Goal: Task Accomplishment & Management: Use online tool/utility

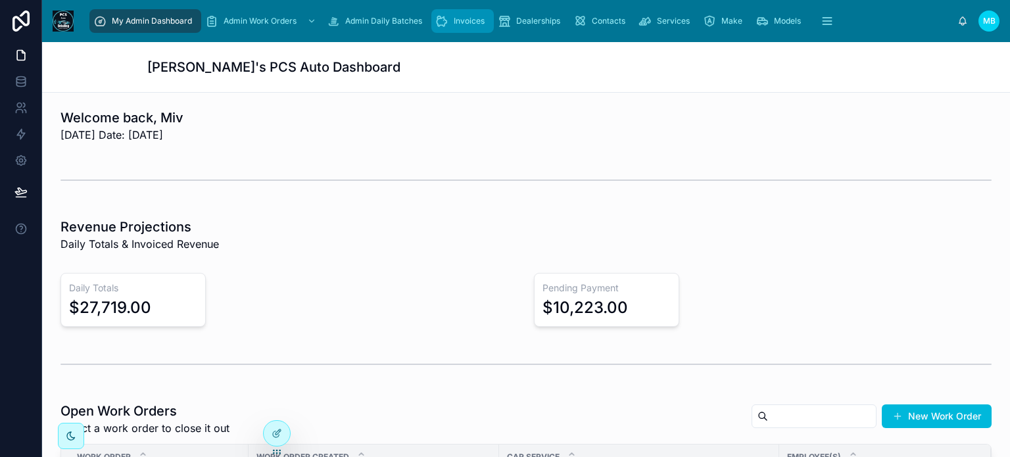
click at [447, 20] on icon "scrollable content" at bounding box center [441, 20] width 13 height 13
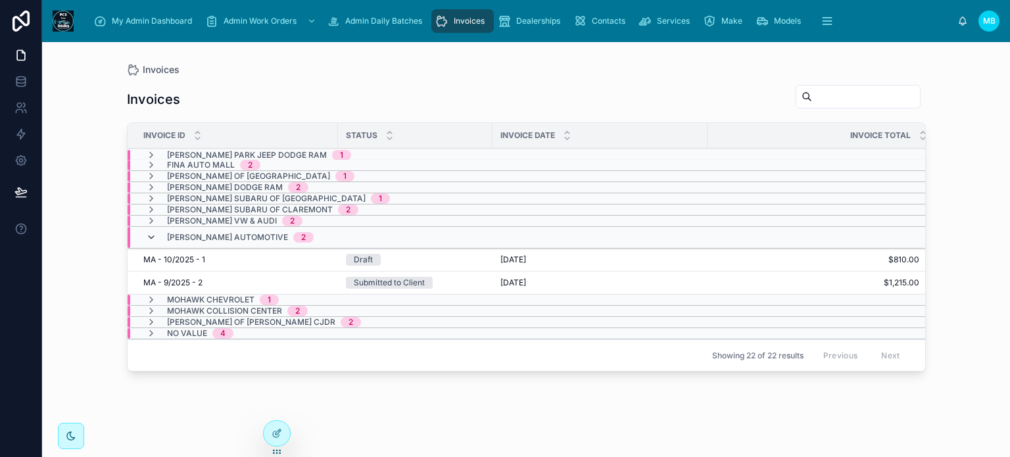
click at [149, 233] on icon at bounding box center [151, 237] width 11 height 11
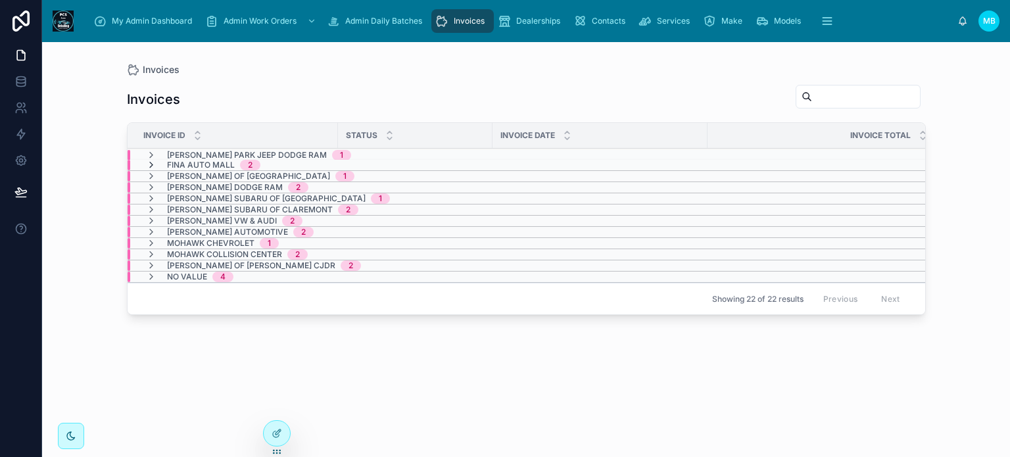
click at [147, 164] on icon at bounding box center [151, 165] width 11 height 11
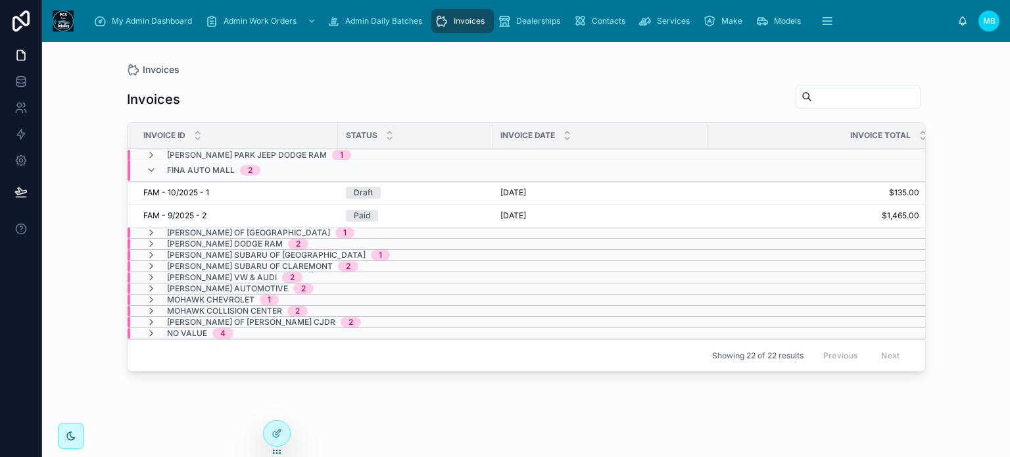
click at [182, 190] on span "FAM - 10/2025 - 1" at bounding box center [176, 192] width 66 height 11
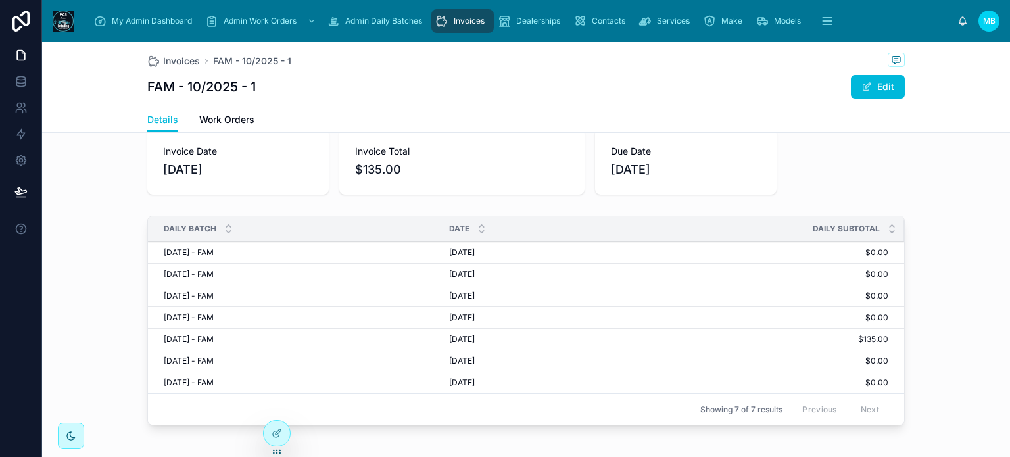
scroll to position [197, 0]
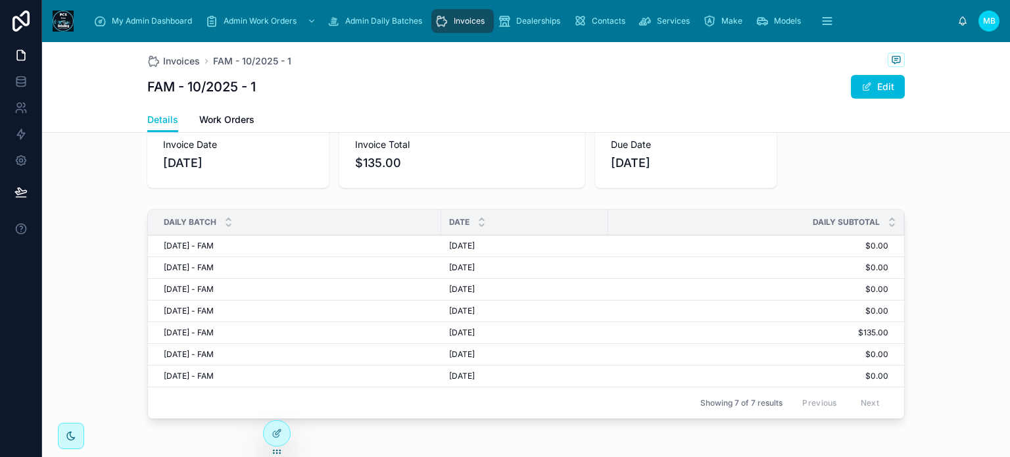
click at [174, 331] on span "[DATE] - FAM" at bounding box center [189, 332] width 50 height 11
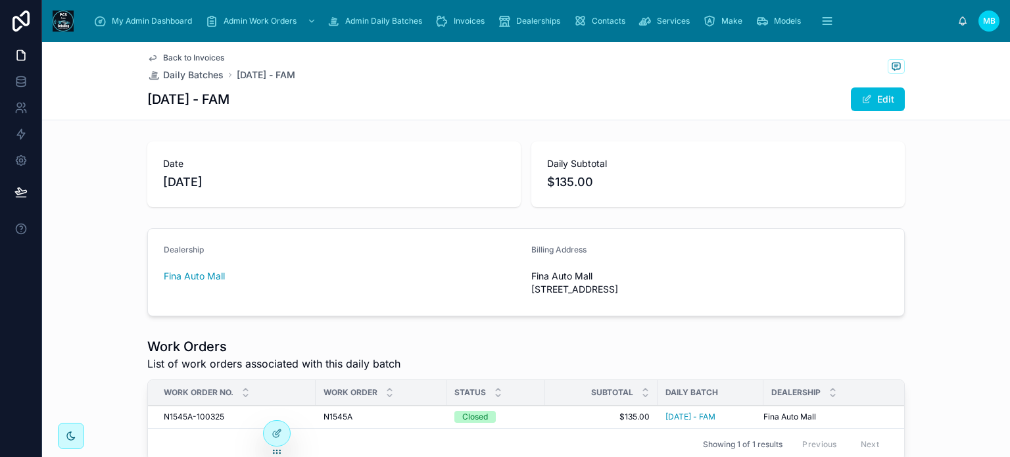
scroll to position [131, 0]
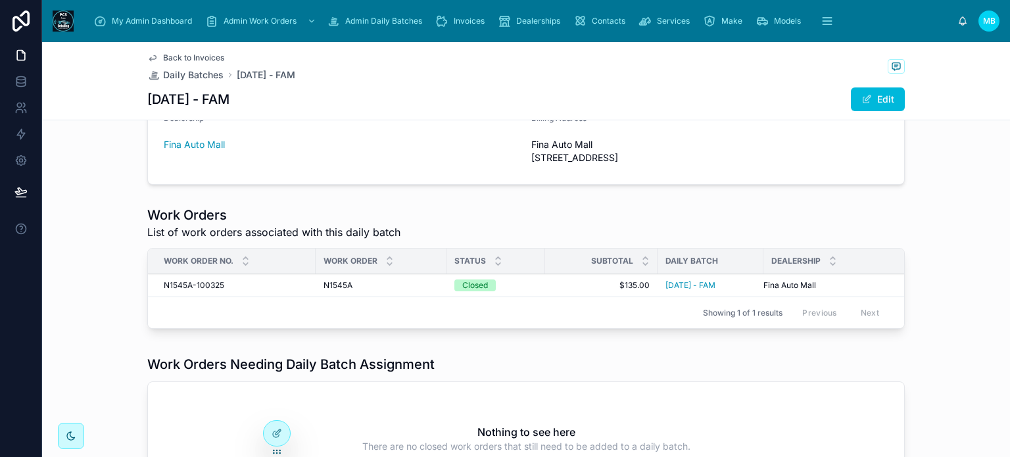
click at [197, 285] on span "N1545A-100325" at bounding box center [194, 285] width 60 height 11
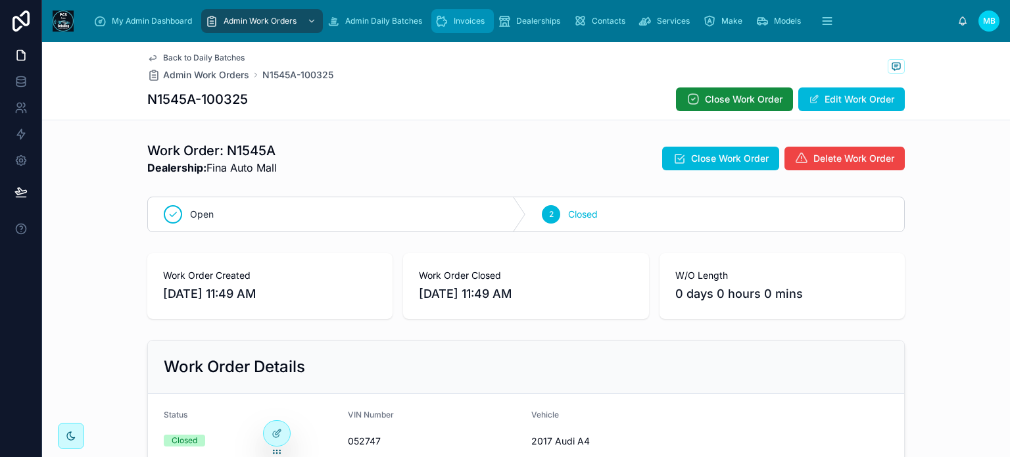
click at [467, 18] on span "Invoices" at bounding box center [469, 21] width 31 height 11
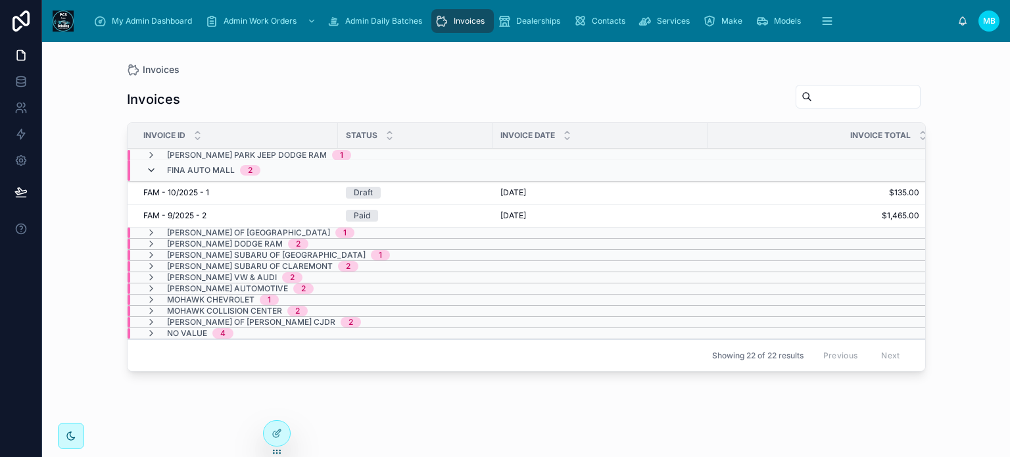
click at [149, 170] on icon at bounding box center [151, 170] width 11 height 11
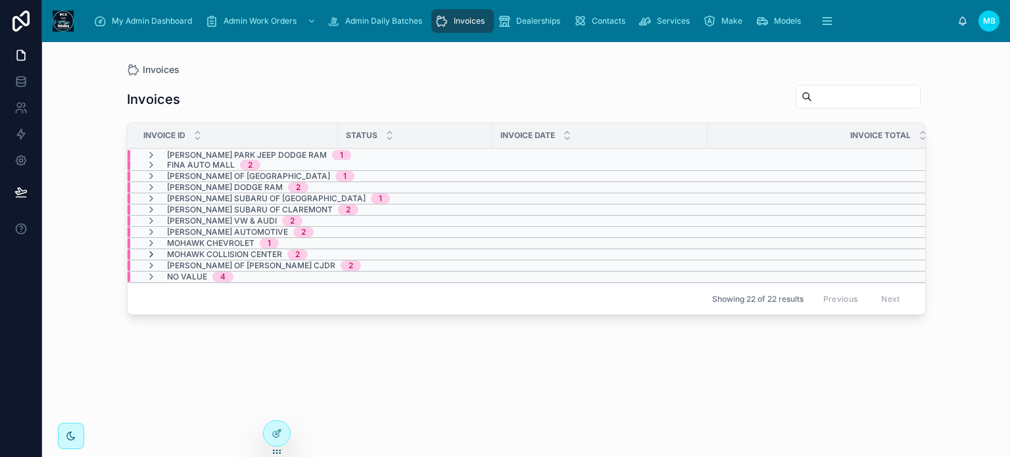
click at [151, 250] on icon at bounding box center [151, 254] width 11 height 11
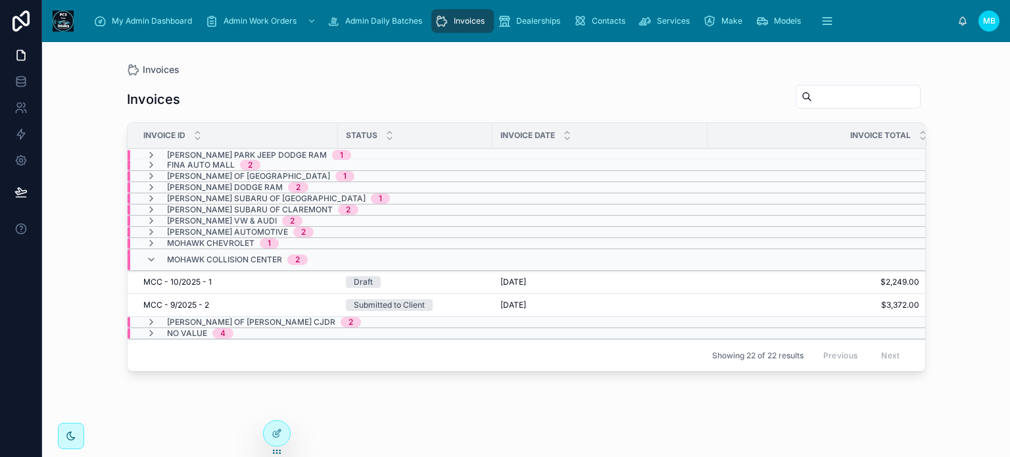
click at [376, 302] on div "Submitted to Client" at bounding box center [389, 305] width 71 height 12
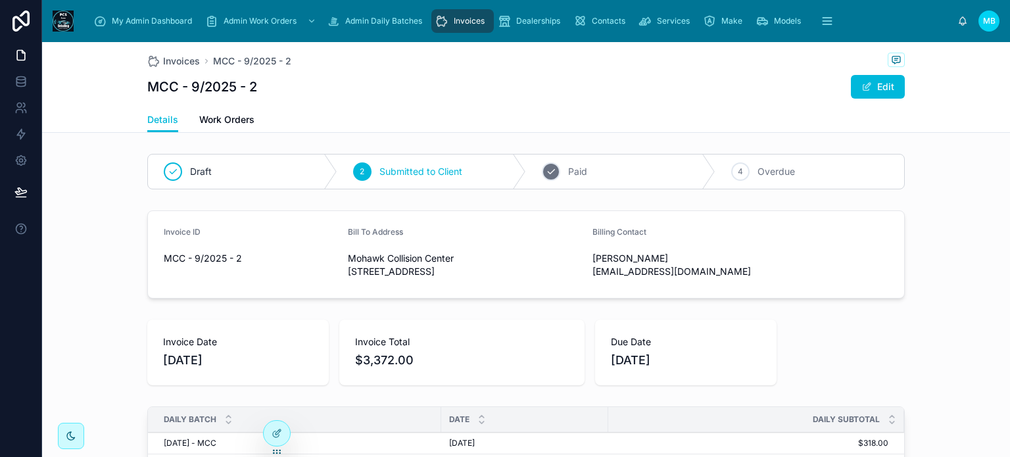
click at [548, 172] on icon at bounding box center [551, 172] width 7 height 5
click at [456, 24] on span "Invoices" at bounding box center [469, 21] width 31 height 11
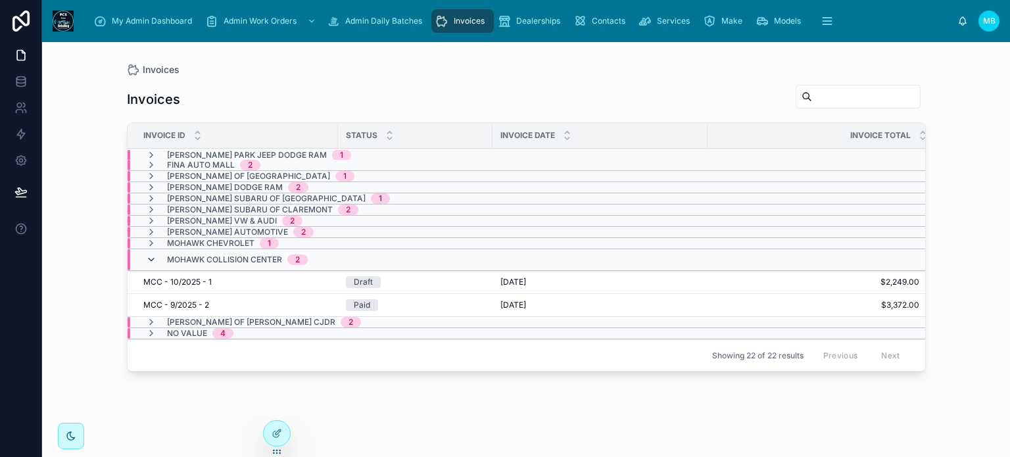
click at [149, 254] on icon at bounding box center [151, 259] width 11 height 11
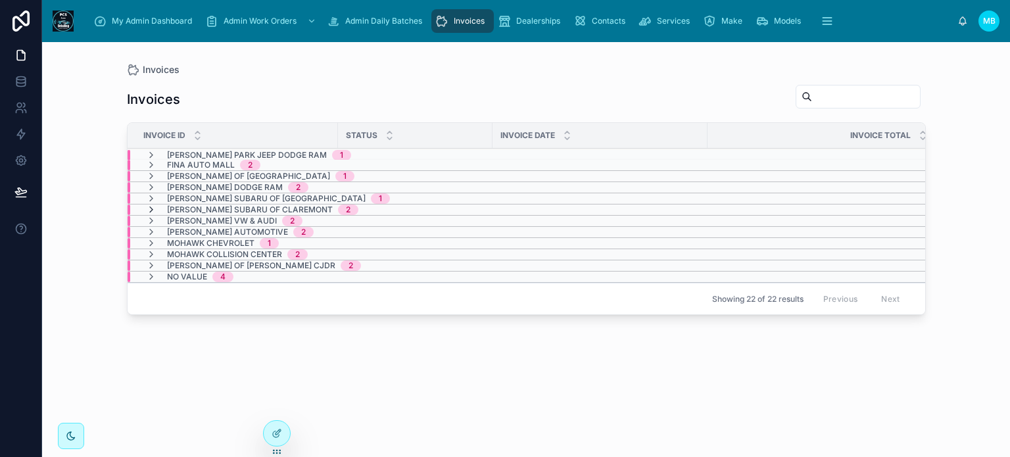
click at [151, 209] on icon at bounding box center [151, 209] width 11 height 11
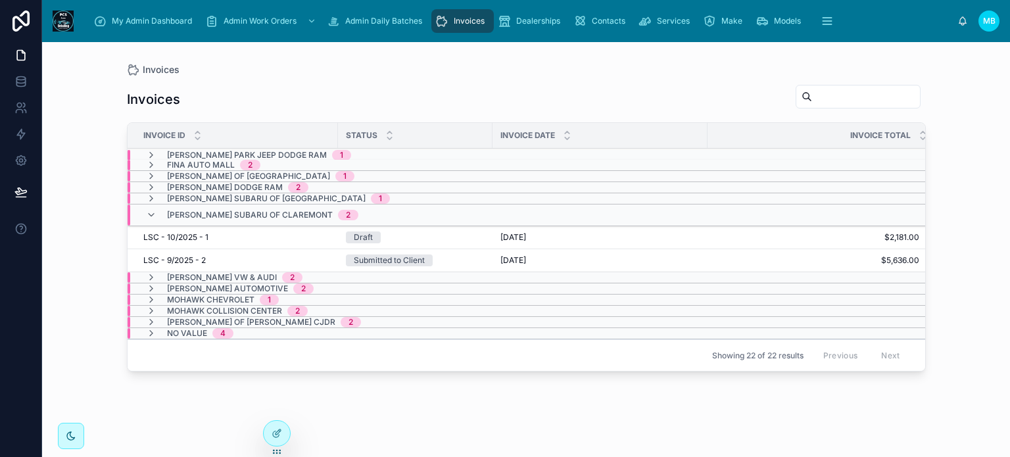
click at [400, 259] on div "Submitted to Client" at bounding box center [389, 260] width 71 height 12
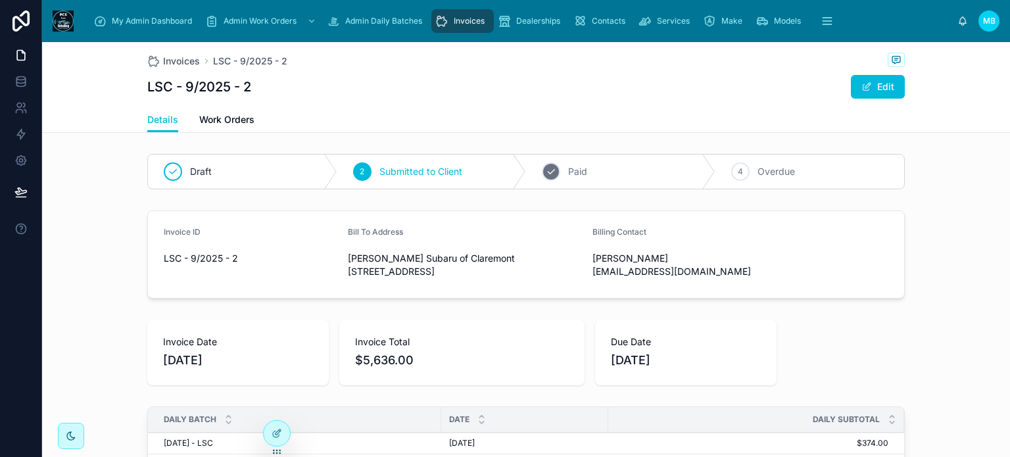
click at [544, 164] on div "3" at bounding box center [551, 171] width 18 height 18
click at [461, 21] on span "Invoices" at bounding box center [469, 21] width 31 height 11
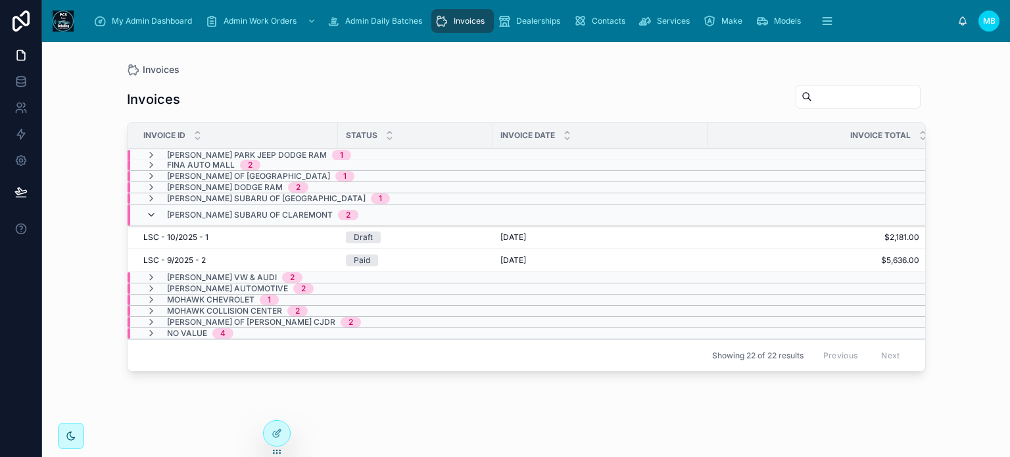
click at [148, 212] on icon at bounding box center [151, 215] width 11 height 11
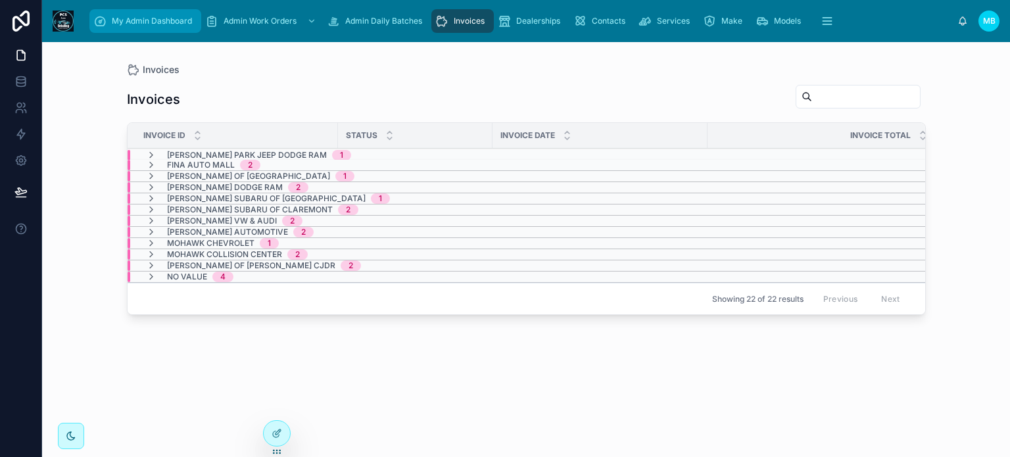
click at [156, 18] on span "My Admin Dashboard" at bounding box center [152, 21] width 80 height 11
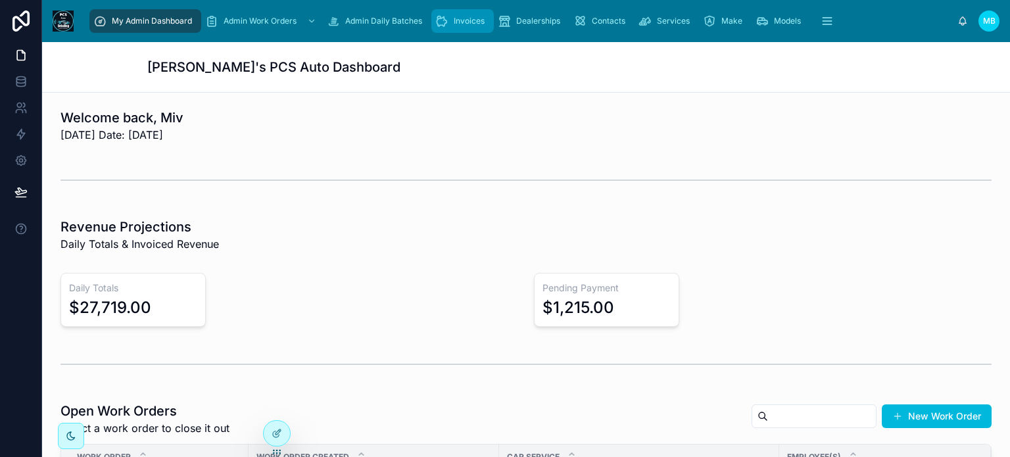
click at [461, 20] on span "Invoices" at bounding box center [469, 21] width 31 height 11
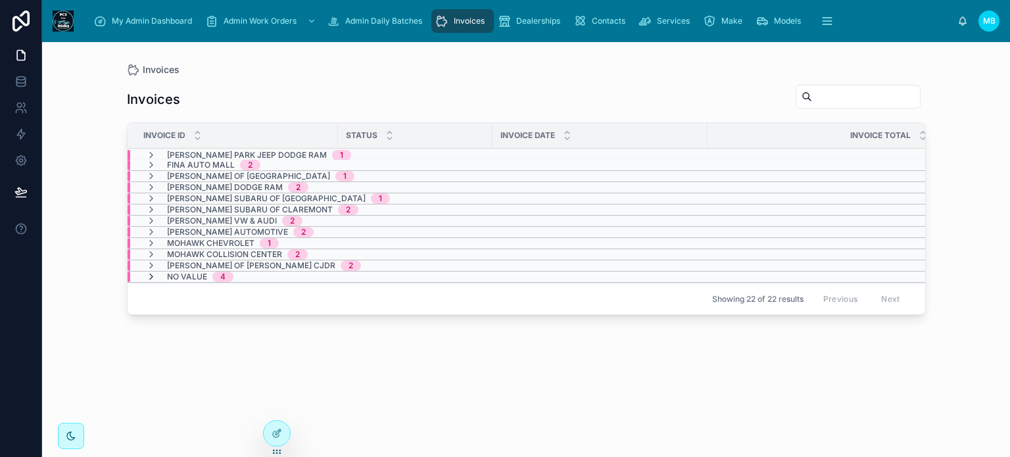
click at [149, 275] on icon at bounding box center [151, 276] width 11 height 11
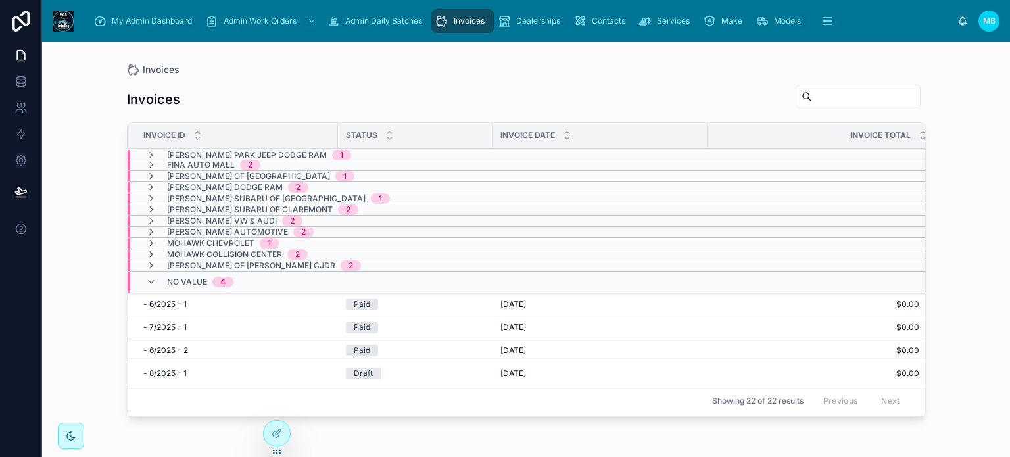
click at [149, 277] on icon at bounding box center [151, 282] width 11 height 11
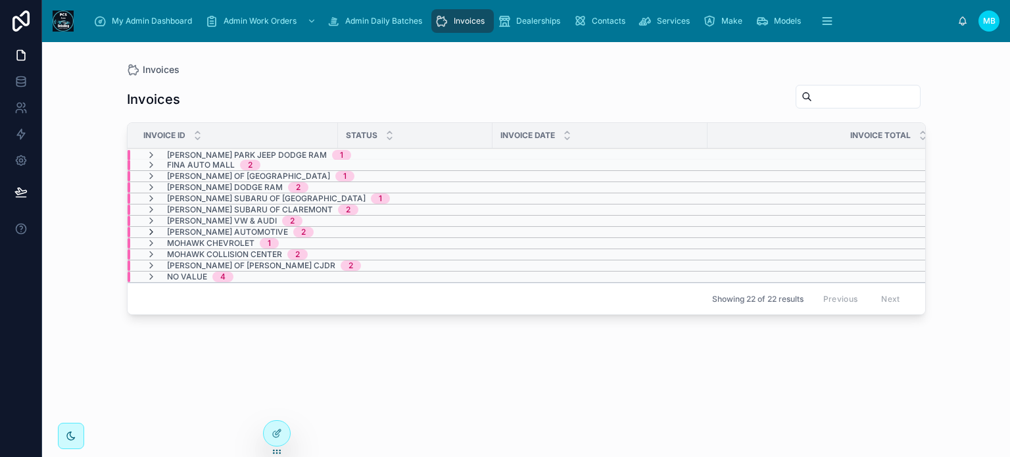
click at [149, 228] on icon at bounding box center [151, 232] width 11 height 11
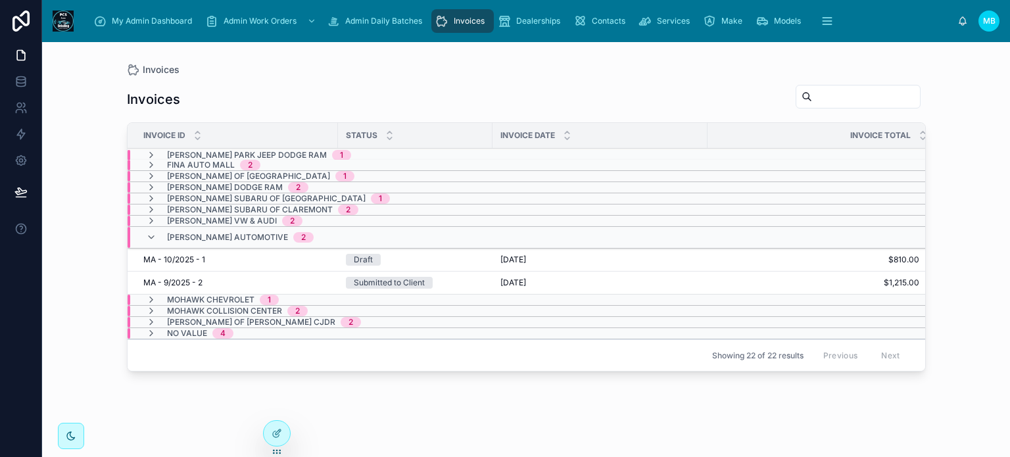
click at [149, 228] on div "[PERSON_NAME] Automotive 2" at bounding box center [230, 237] width 168 height 21
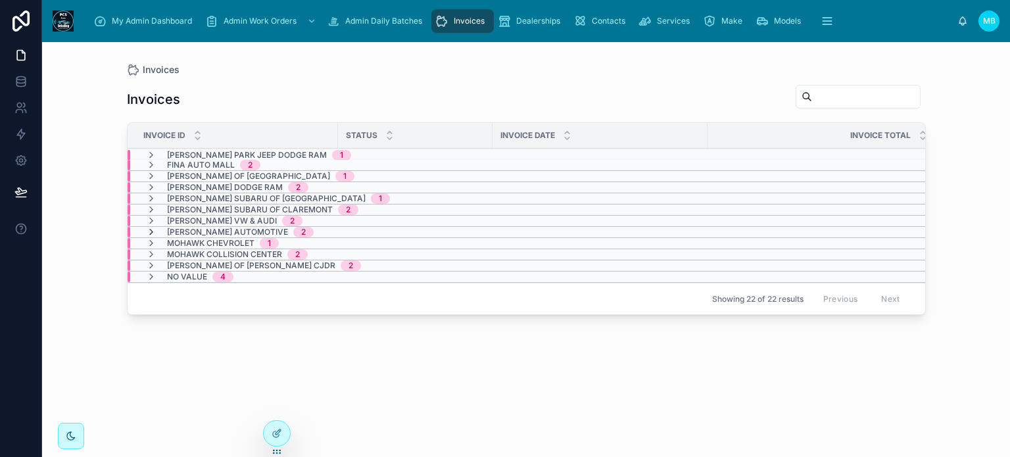
click at [151, 231] on icon at bounding box center [151, 232] width 11 height 11
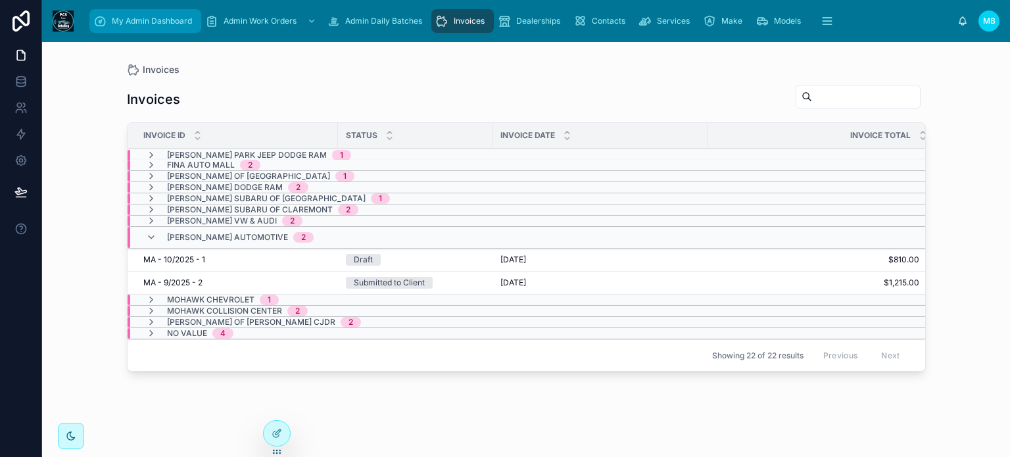
drag, startPoint x: 127, startPoint y: 18, endPoint x: 137, endPoint y: 32, distance: 17.0
click at [127, 18] on span "My Admin Dashboard" at bounding box center [152, 21] width 80 height 11
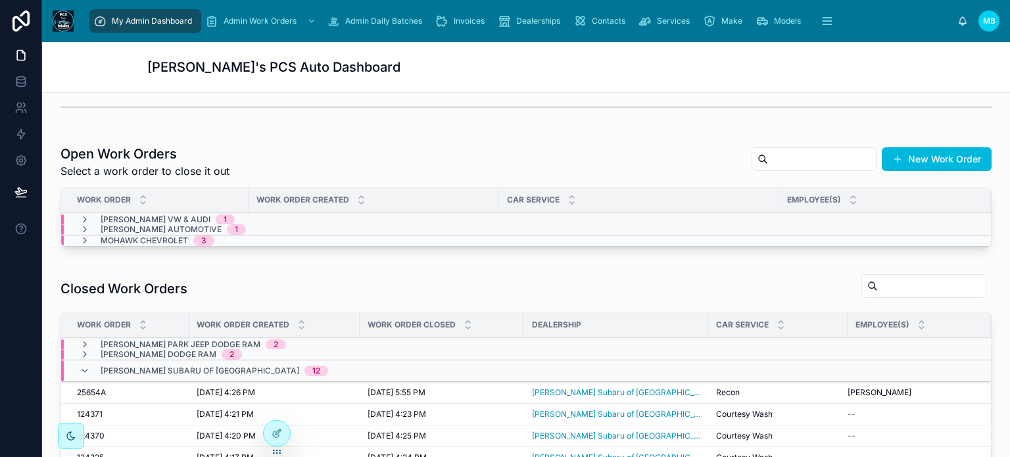
scroll to position [263, 0]
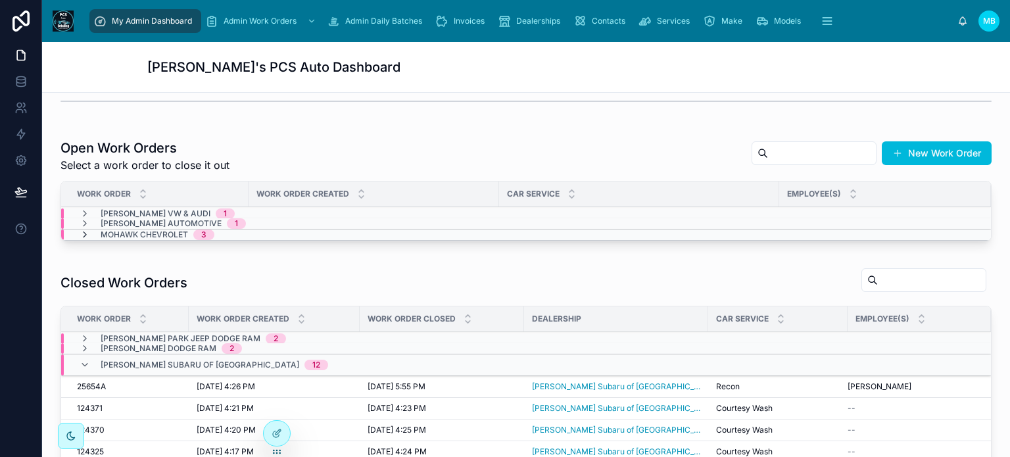
click at [83, 231] on icon at bounding box center [85, 234] width 11 height 11
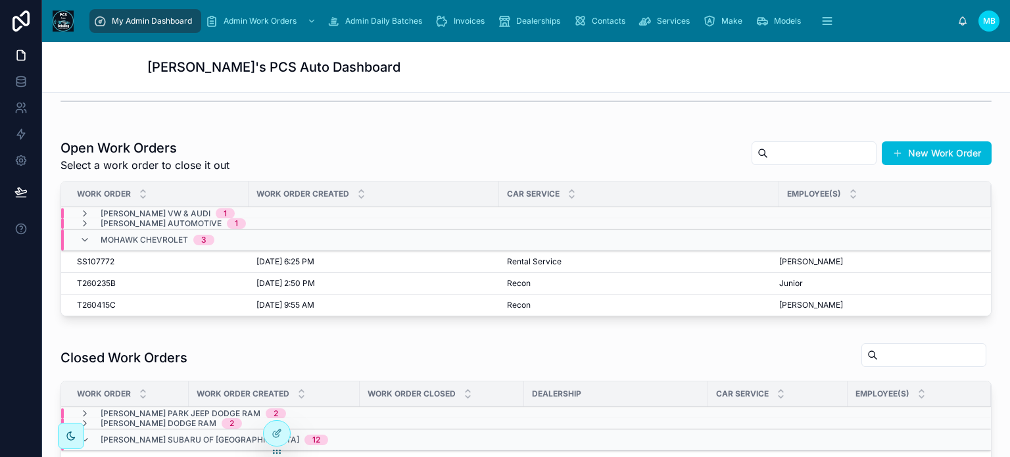
click at [83, 231] on div "Mohawk Chevrolet 3" at bounding box center [147, 239] width 135 height 21
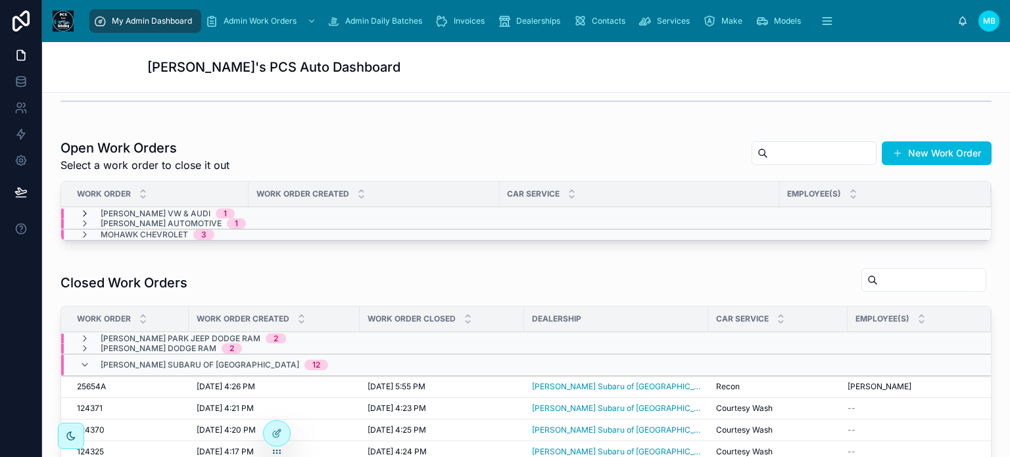
click at [83, 216] on icon at bounding box center [85, 213] width 11 height 11
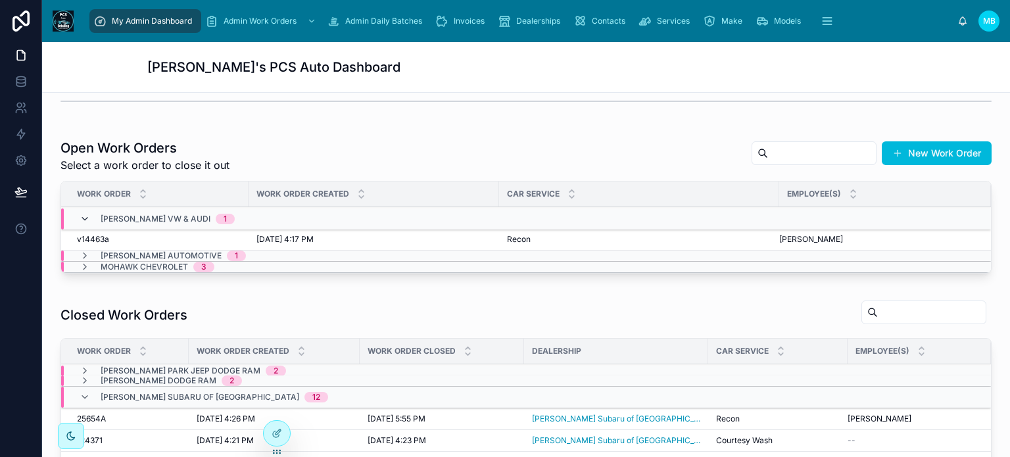
click at [83, 217] on icon at bounding box center [85, 219] width 11 height 11
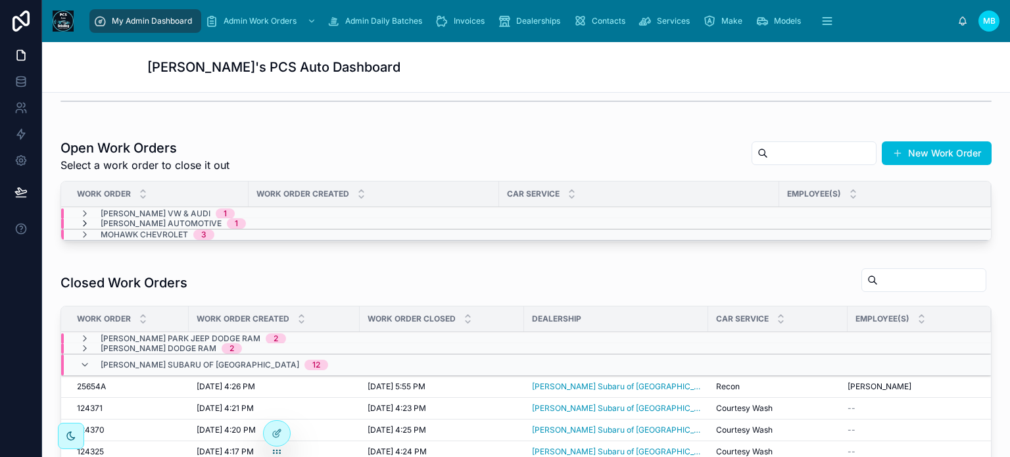
click at [84, 222] on icon at bounding box center [85, 223] width 11 height 11
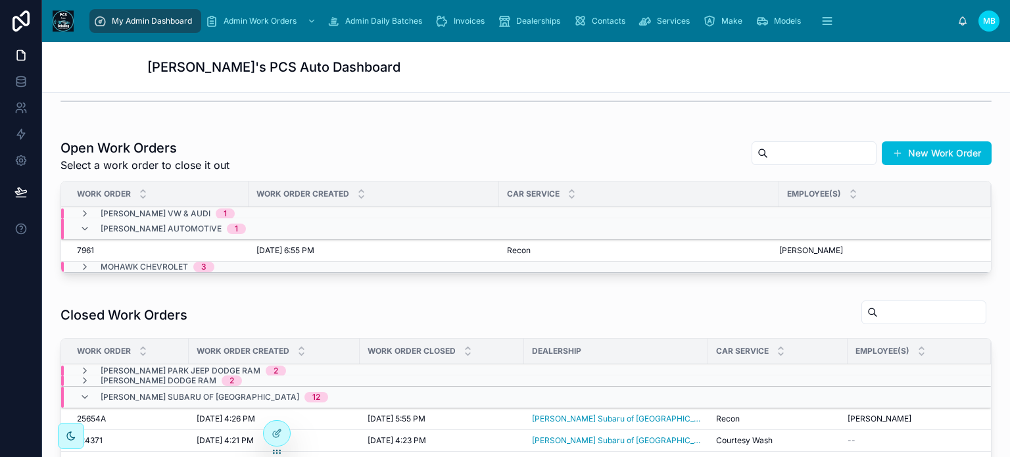
click at [84, 223] on icon at bounding box center [85, 228] width 11 height 11
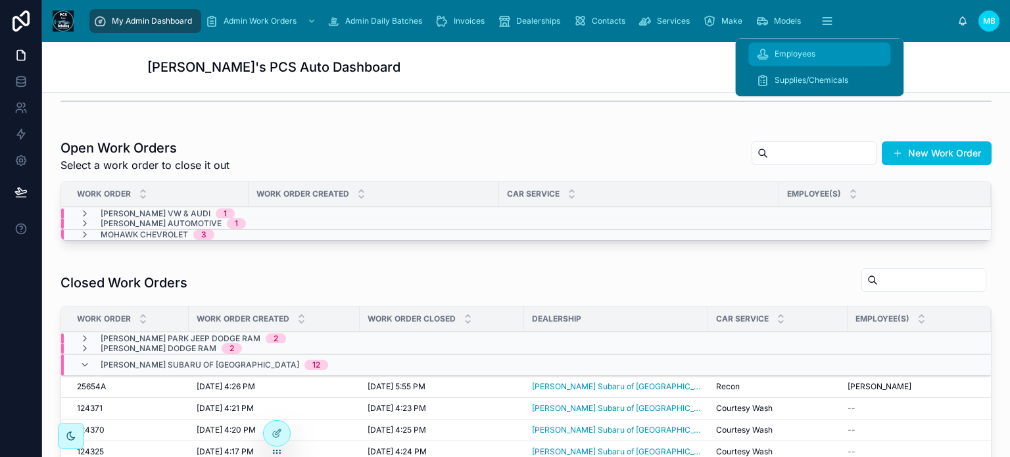
click at [801, 50] on span "Employees" at bounding box center [794, 54] width 41 height 11
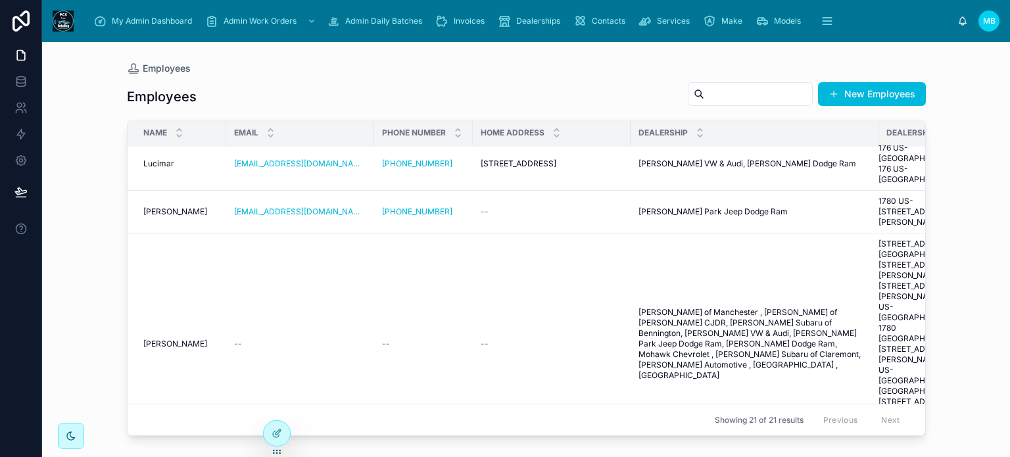
scroll to position [855, 0]
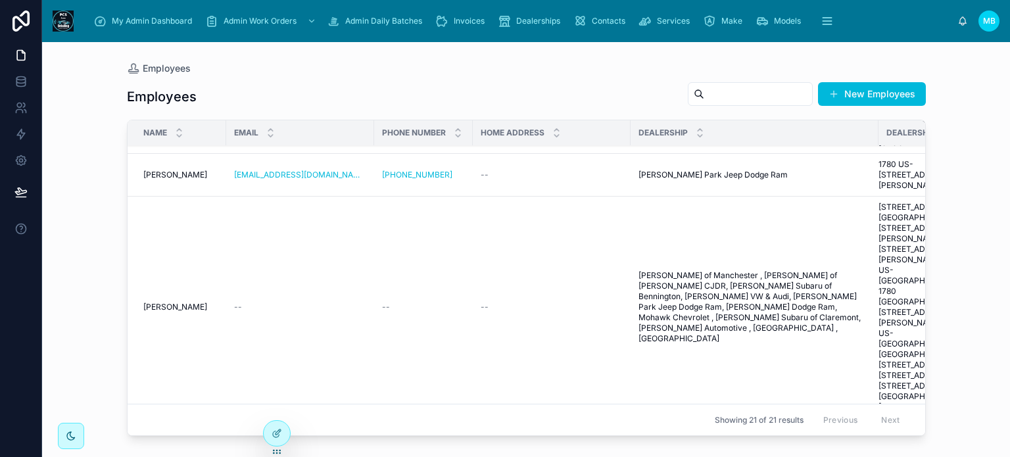
click at [166, 180] on span "[PERSON_NAME]" at bounding box center [175, 175] width 64 height 11
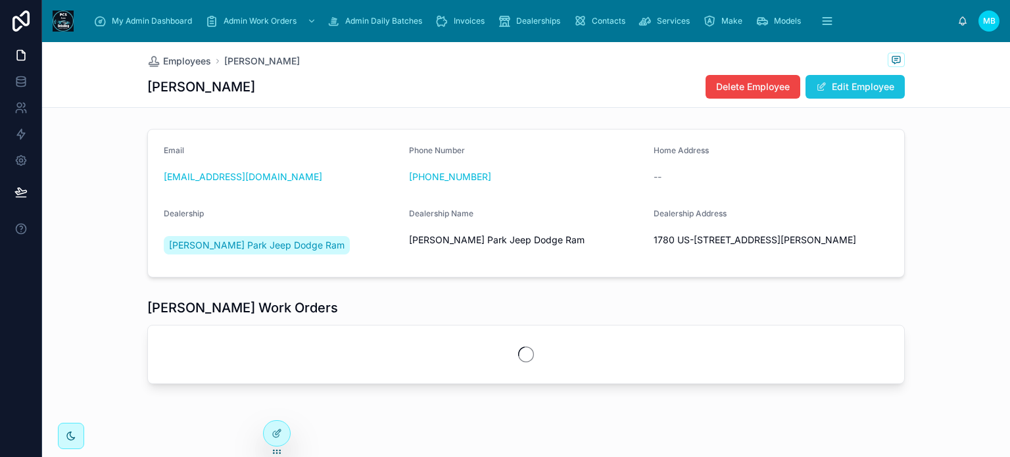
click at [872, 88] on button "Edit Employee" at bounding box center [854, 87] width 99 height 24
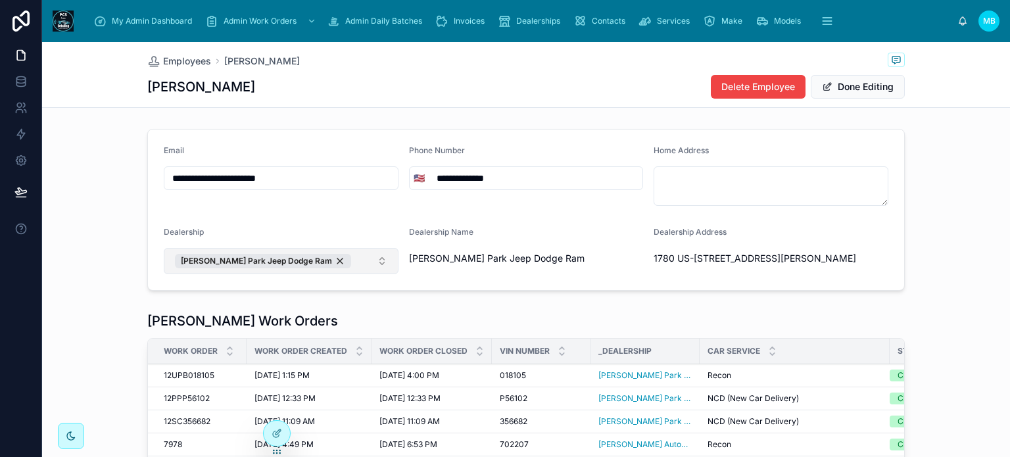
click at [341, 258] on button "[PERSON_NAME] Park Jeep Dodge Ram" at bounding box center [281, 261] width 235 height 26
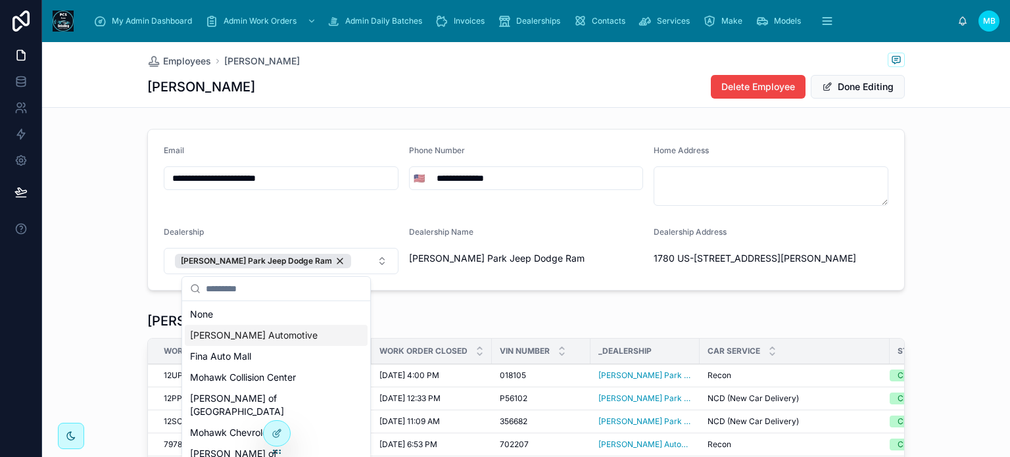
click at [256, 335] on span "[PERSON_NAME] Automotive" at bounding box center [254, 335] width 128 height 13
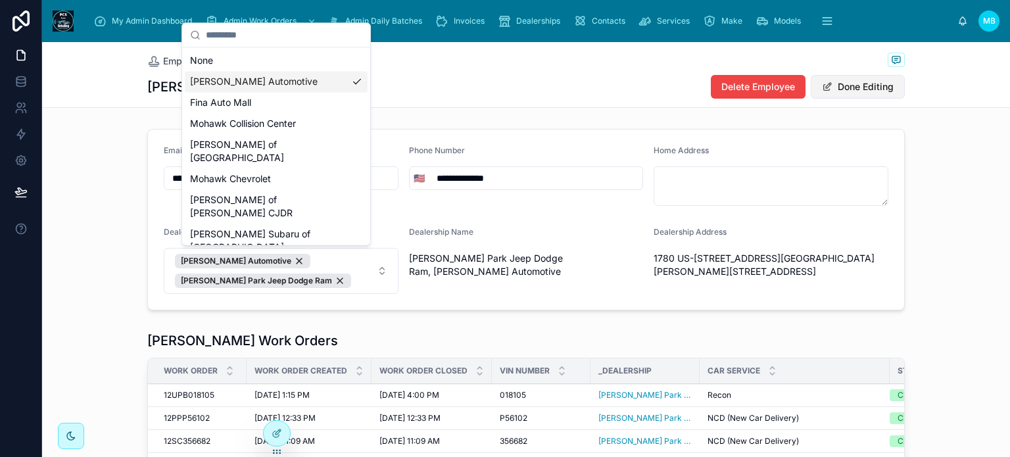
click at [849, 83] on button "Done Editing" at bounding box center [857, 87] width 94 height 24
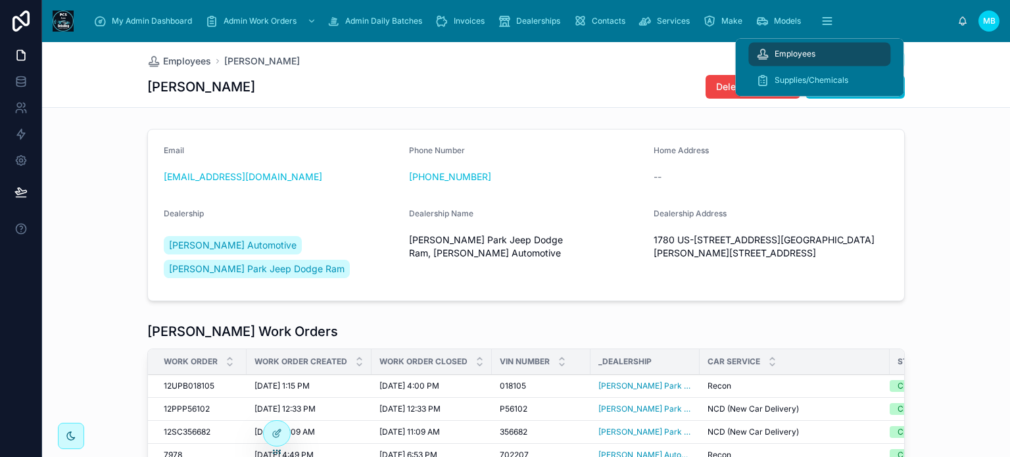
drag, startPoint x: 795, startPoint y: 55, endPoint x: 777, endPoint y: 64, distance: 19.7
click at [795, 55] on span "Employees" at bounding box center [794, 54] width 41 height 11
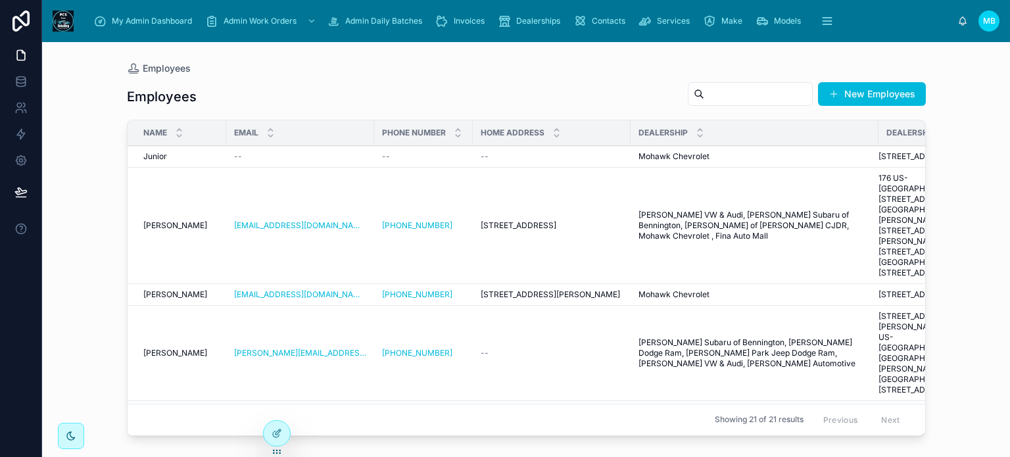
click at [165, 231] on span "[PERSON_NAME]" at bounding box center [175, 225] width 64 height 11
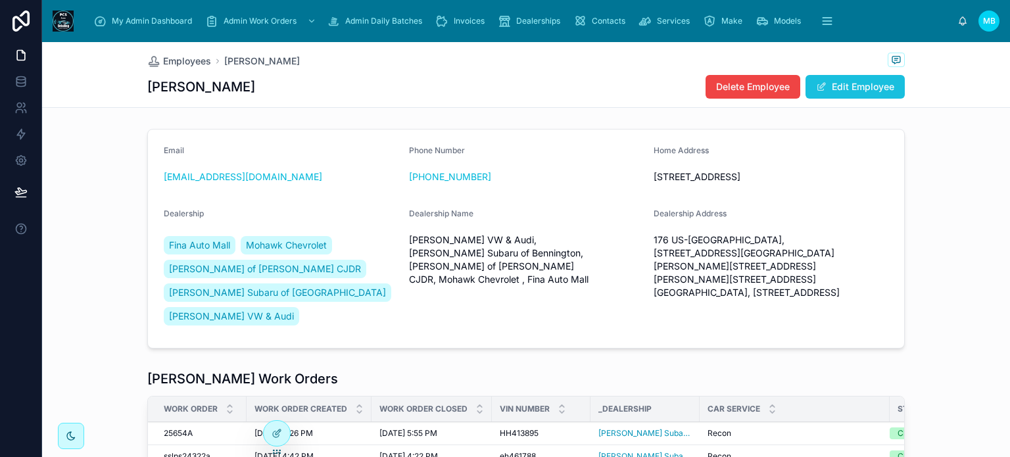
click at [849, 87] on button "Edit Employee" at bounding box center [854, 87] width 99 height 24
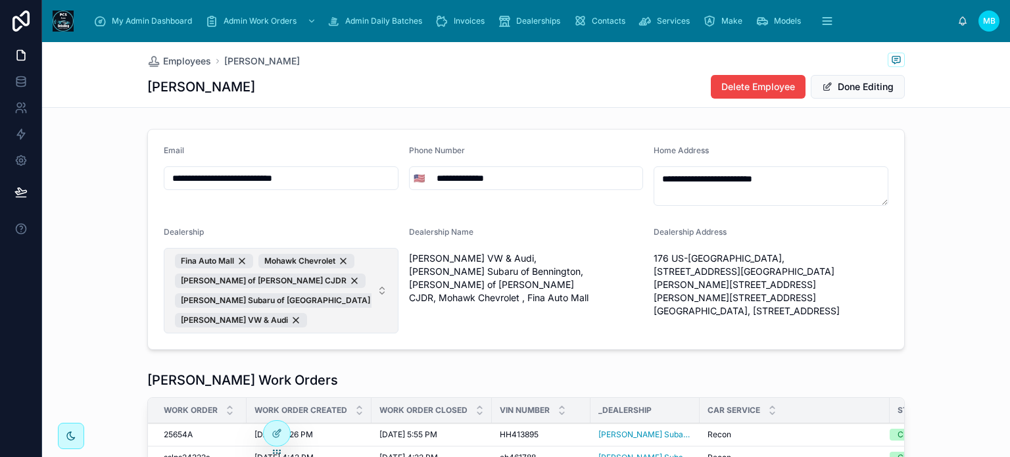
click at [309, 319] on span "Fina Auto Mall Mohawk Chevrolet [PERSON_NAME] of [PERSON_NAME] CJDR [PERSON_NAM…" at bounding box center [273, 291] width 197 height 74
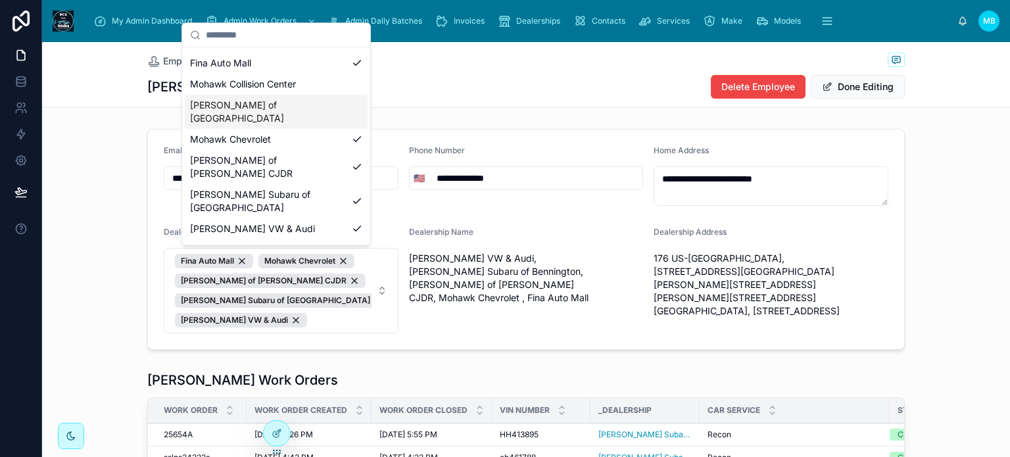
scroll to position [60, 0]
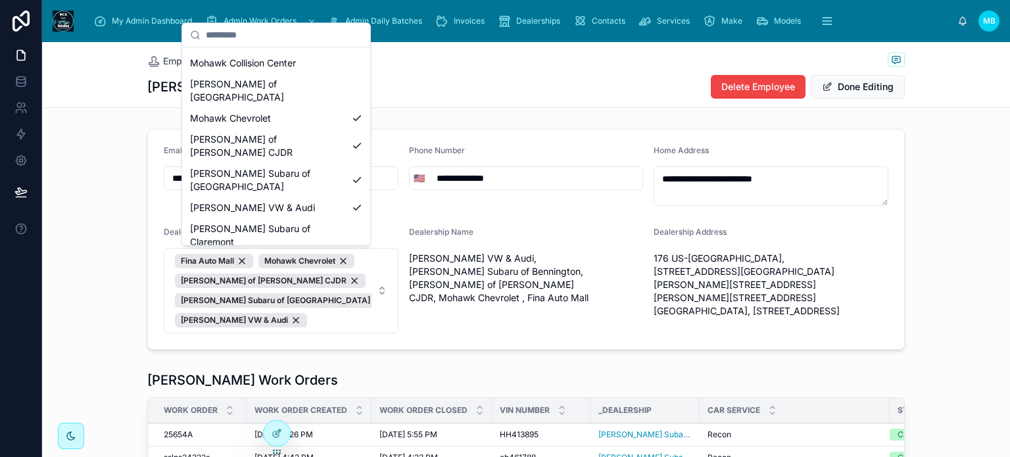
click at [283, 256] on span "[PERSON_NAME] Park Jeep Dodge Ram" at bounding box center [268, 269] width 156 height 26
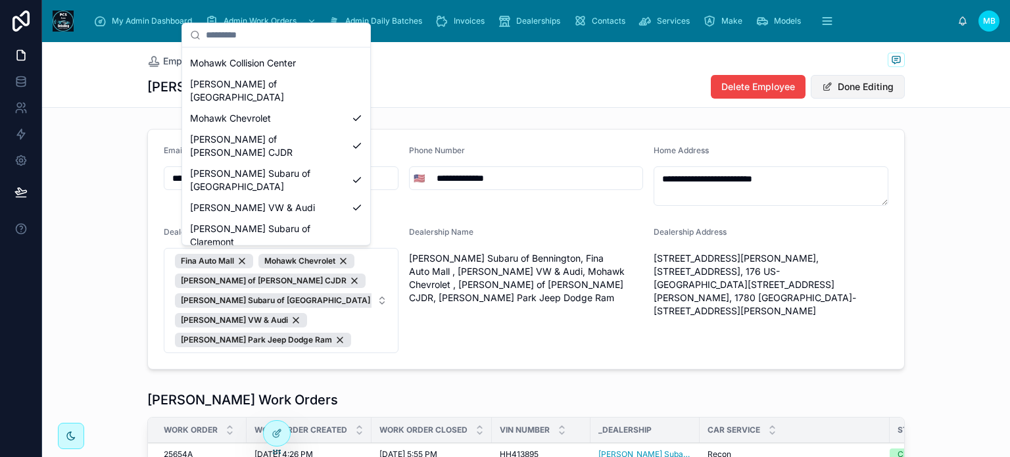
click at [861, 83] on button "Done Editing" at bounding box center [857, 87] width 94 height 24
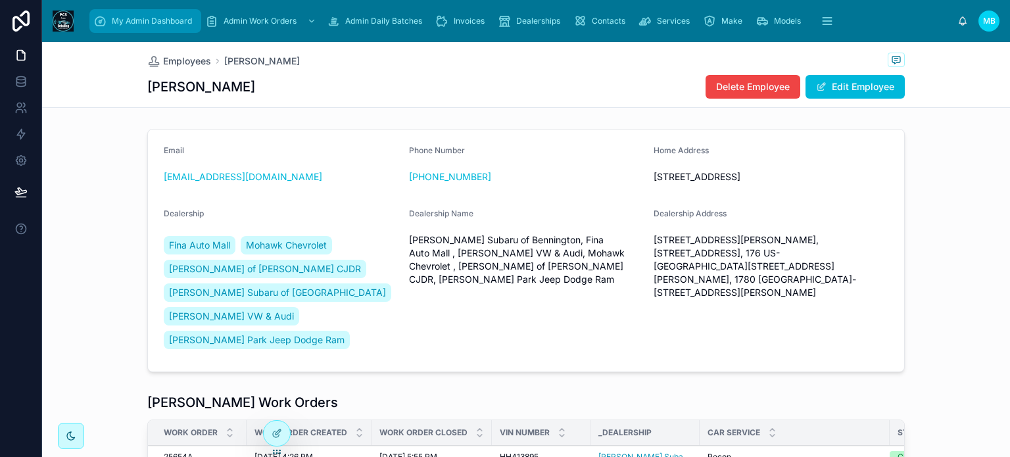
click at [129, 16] on span "My Admin Dashboard" at bounding box center [152, 21] width 80 height 11
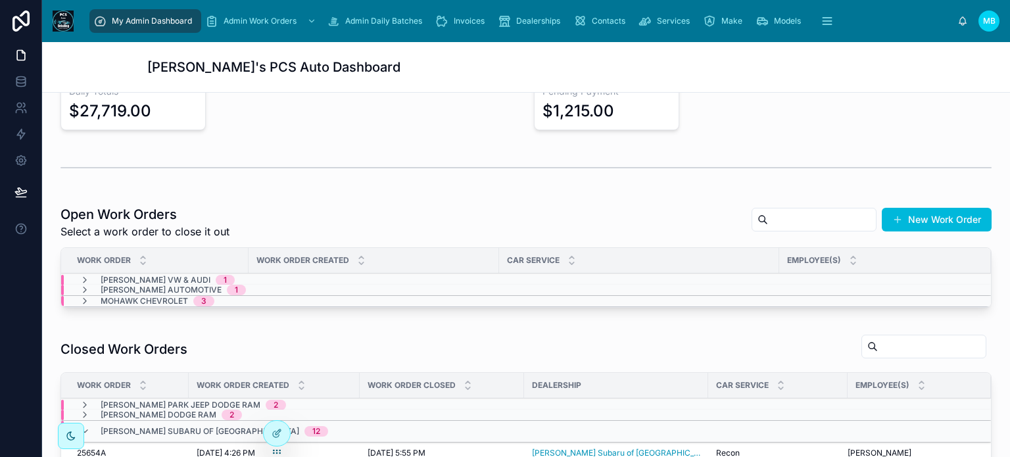
scroll to position [197, 0]
click at [83, 286] on icon at bounding box center [85, 289] width 11 height 11
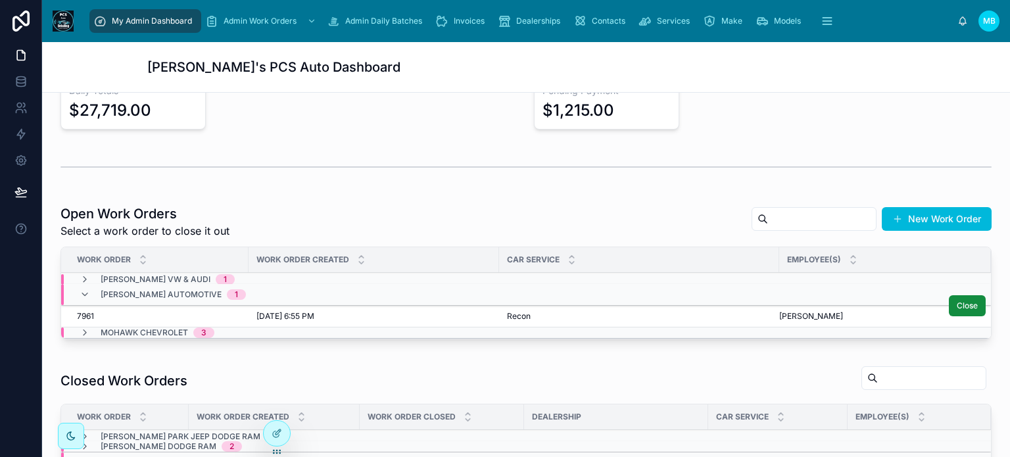
click at [90, 311] on span "7961" at bounding box center [85, 316] width 17 height 11
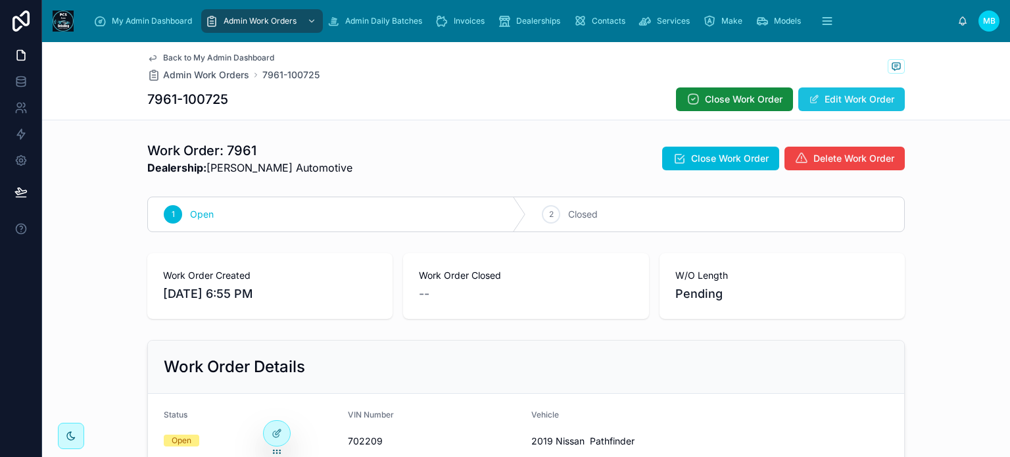
click at [833, 102] on button "Edit Work Order" at bounding box center [851, 99] width 106 height 24
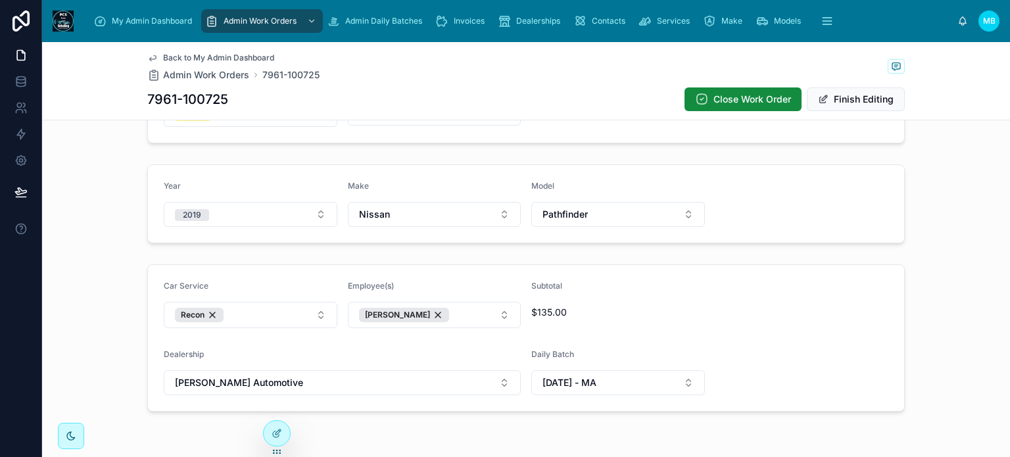
scroll to position [371, 0]
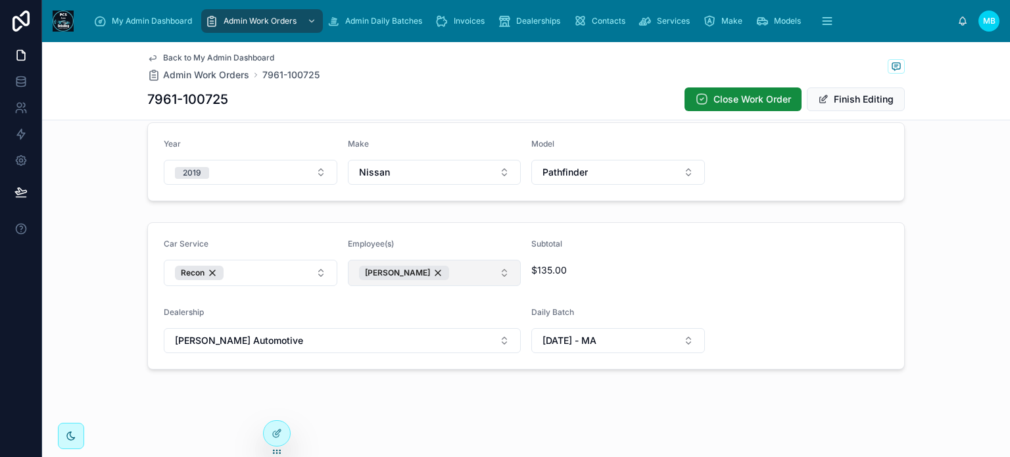
click at [418, 272] on div "[PERSON_NAME]" at bounding box center [404, 273] width 90 height 14
click at [448, 272] on button "Select Button" at bounding box center [435, 271] width 174 height 22
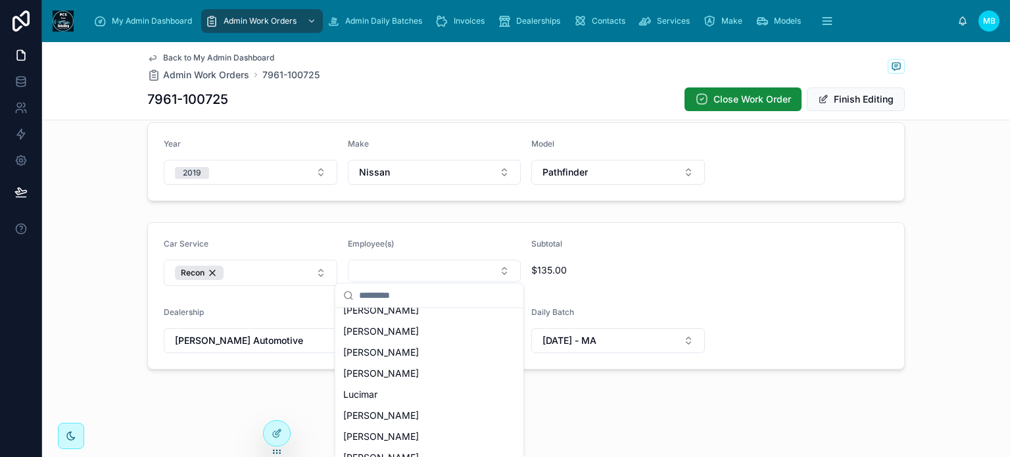
scroll to position [271, 0]
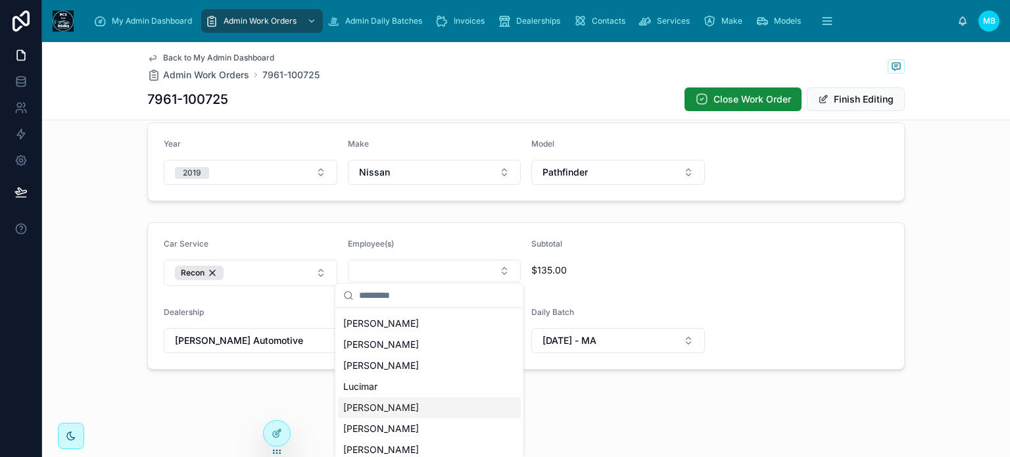
click at [404, 408] on div "[PERSON_NAME]" at bounding box center [429, 407] width 183 height 21
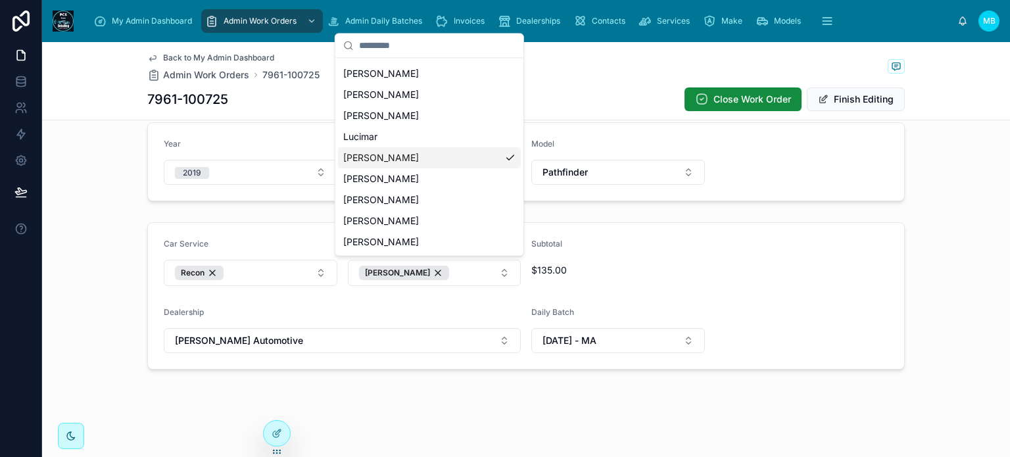
click at [860, 272] on form "Car Service Recon Employee(s) Matheus Subtotal $135.00 Dealership [PERSON_NAME]…" at bounding box center [526, 296] width 756 height 146
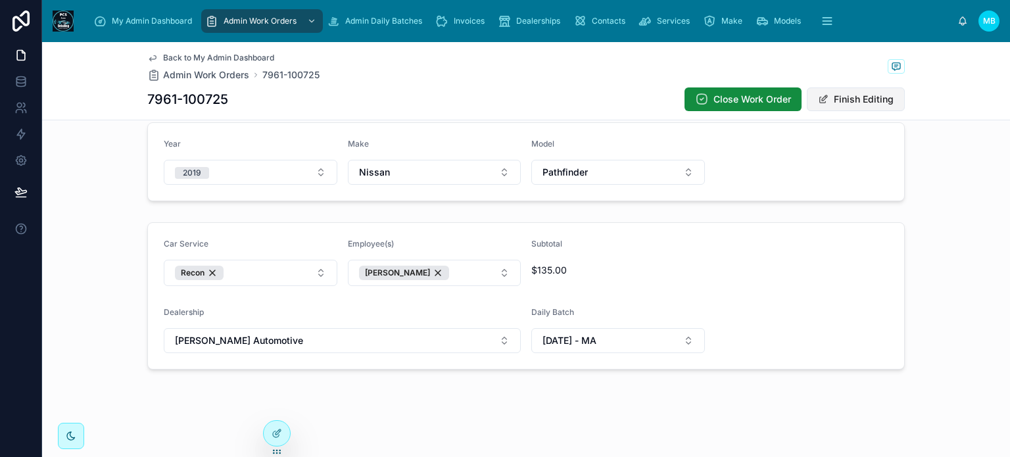
click at [840, 99] on button "Finish Editing" at bounding box center [856, 99] width 98 height 24
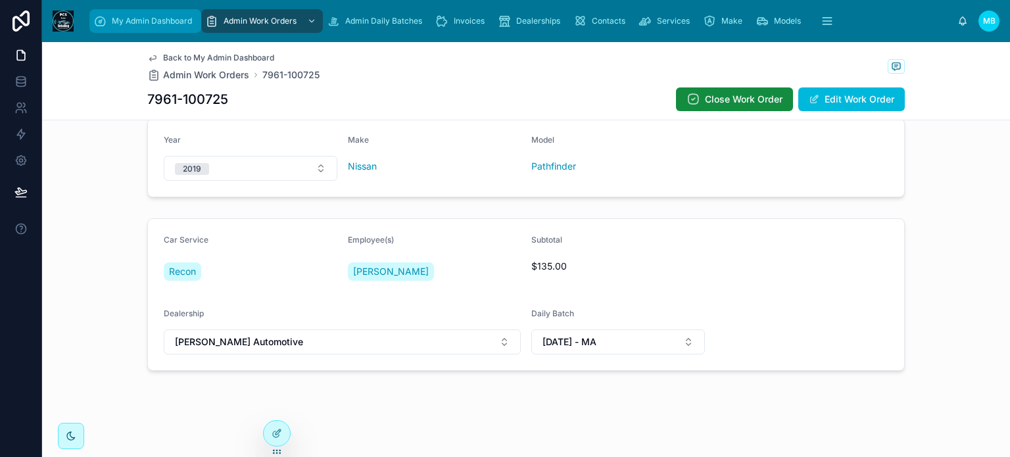
click at [157, 26] on span "My Admin Dashboard" at bounding box center [152, 21] width 80 height 11
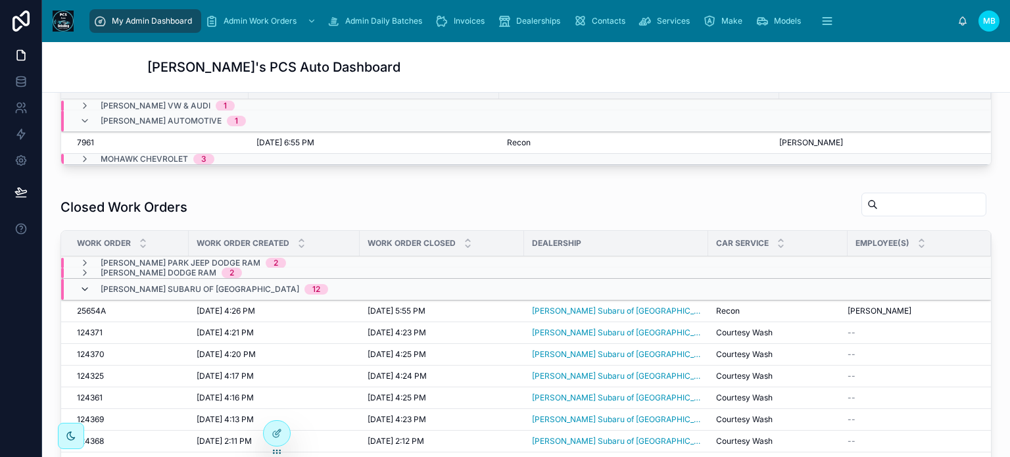
click at [87, 289] on icon at bounding box center [85, 289] width 11 height 11
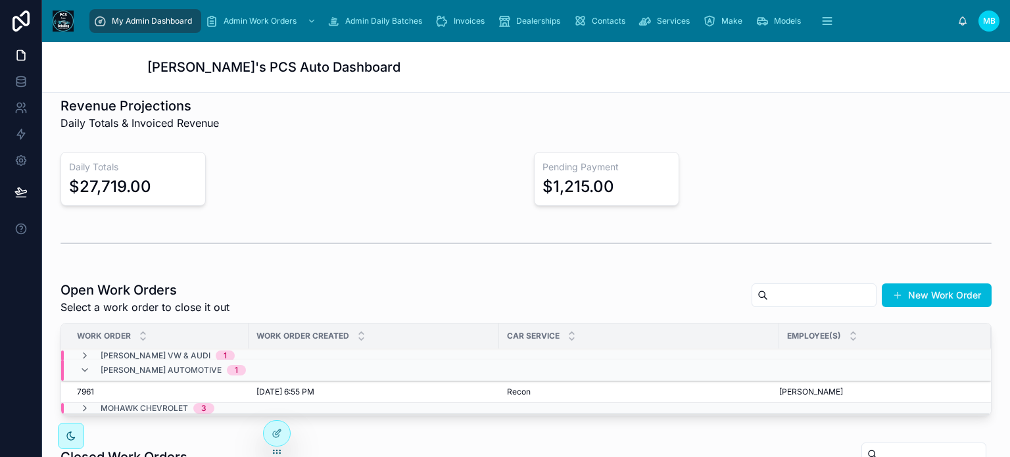
scroll to position [174, 0]
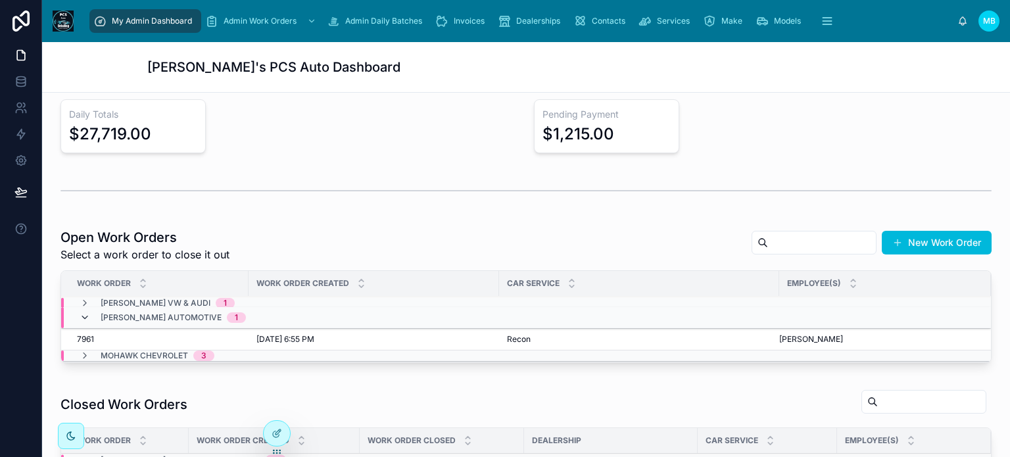
click at [85, 316] on icon at bounding box center [85, 317] width 11 height 11
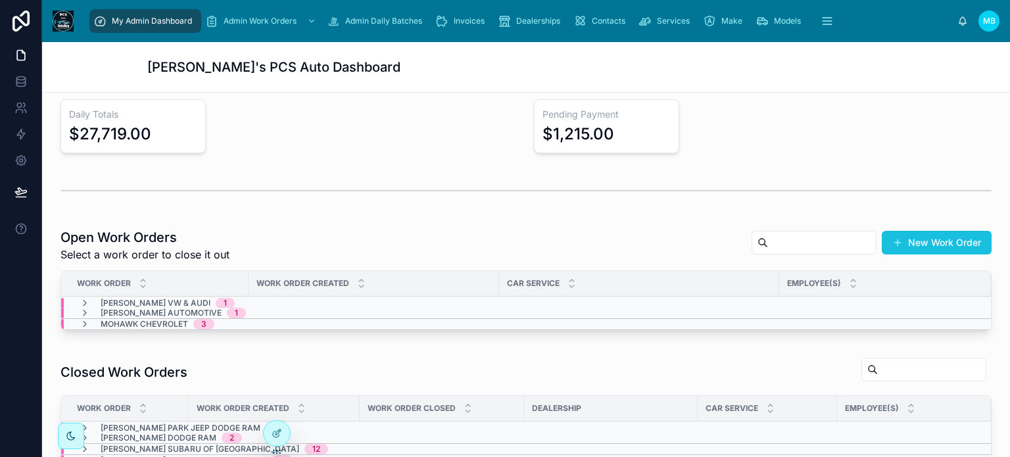
click at [933, 237] on button "New Work Order" at bounding box center [936, 243] width 110 height 24
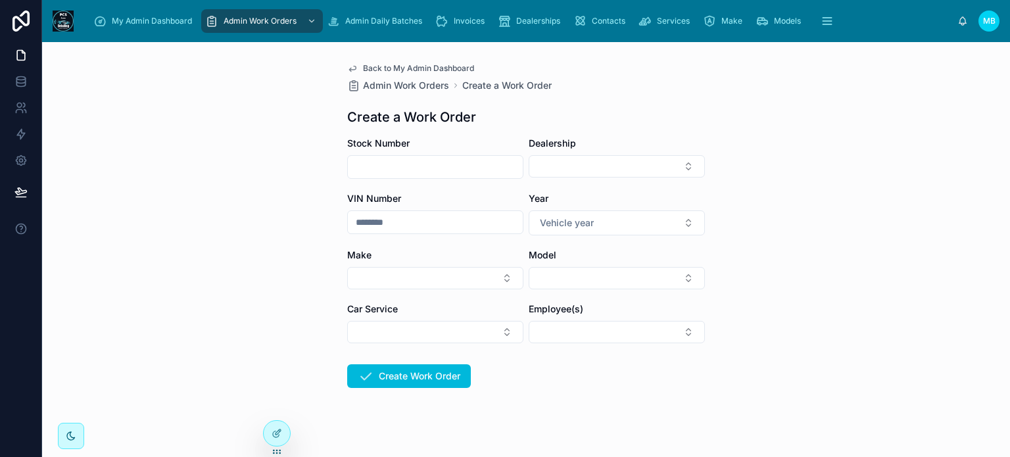
click at [373, 171] on input "text" at bounding box center [435, 167] width 175 height 18
type input "*******"
click at [626, 161] on button "Select Button" at bounding box center [616, 166] width 176 height 22
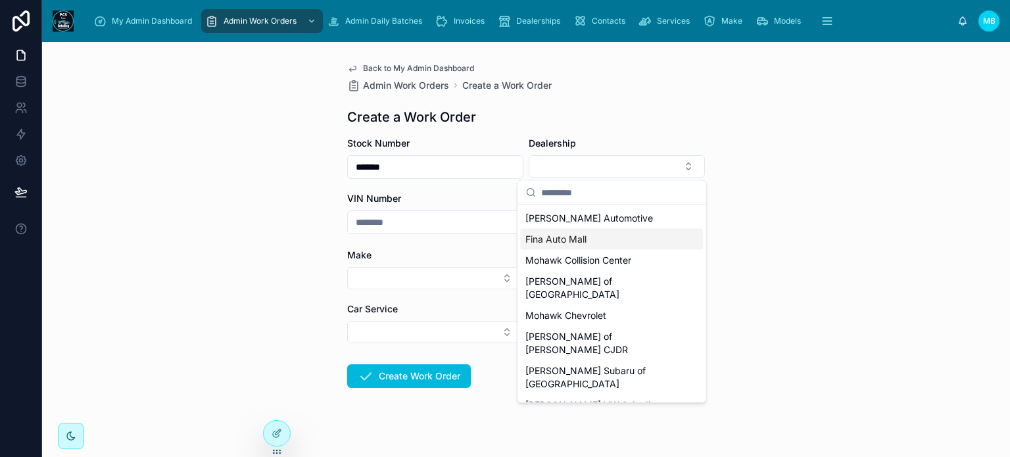
click at [574, 241] on span "Fina Auto Mall" at bounding box center [555, 239] width 61 height 13
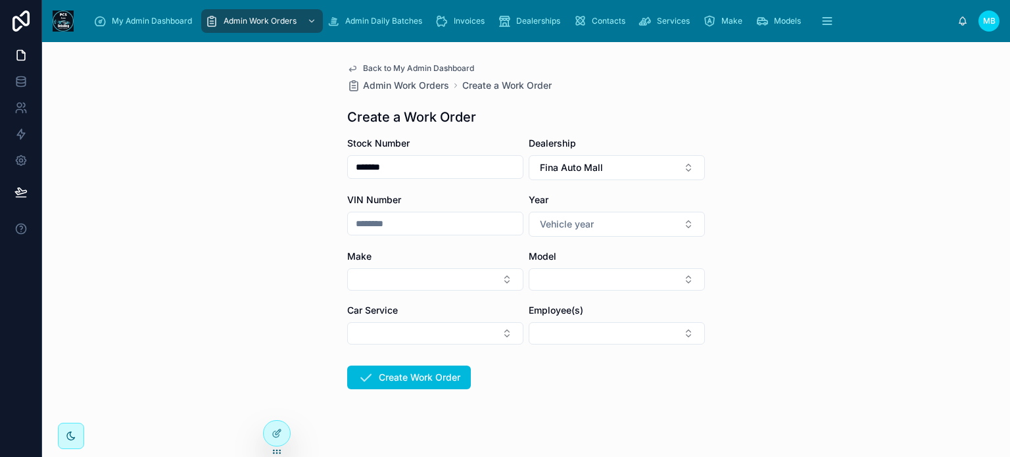
click at [436, 231] on input "text" at bounding box center [435, 223] width 175 height 18
type input "******"
click at [557, 225] on span "Vehicle year" at bounding box center [567, 224] width 54 height 13
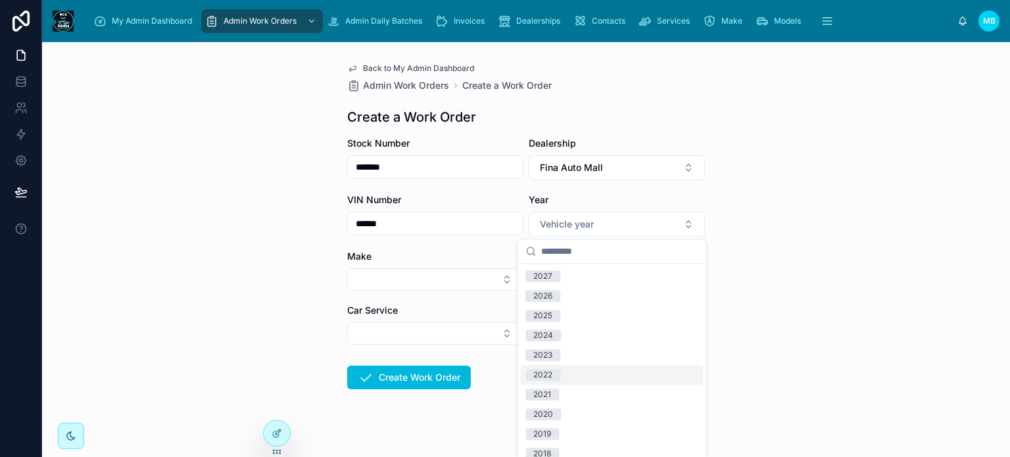
click at [551, 370] on div "2022" at bounding box center [542, 375] width 19 height 12
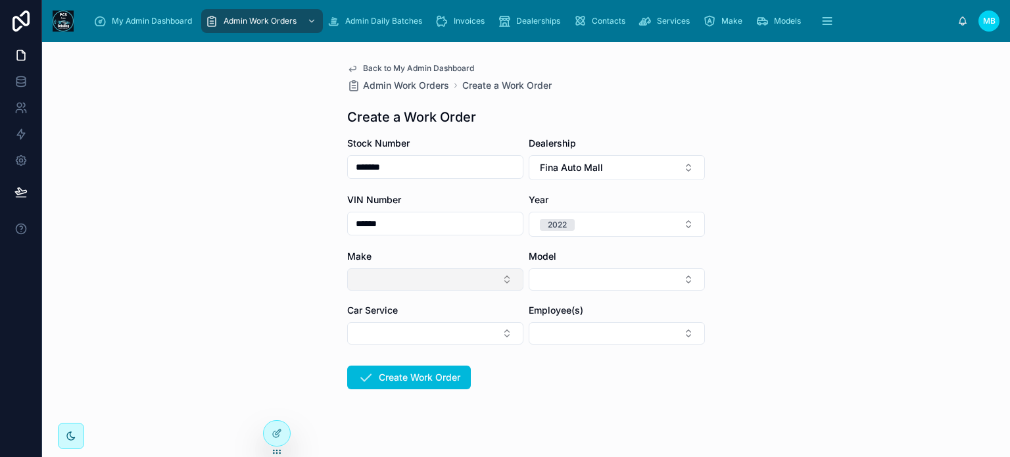
click at [392, 281] on button "Select Button" at bounding box center [435, 279] width 176 height 22
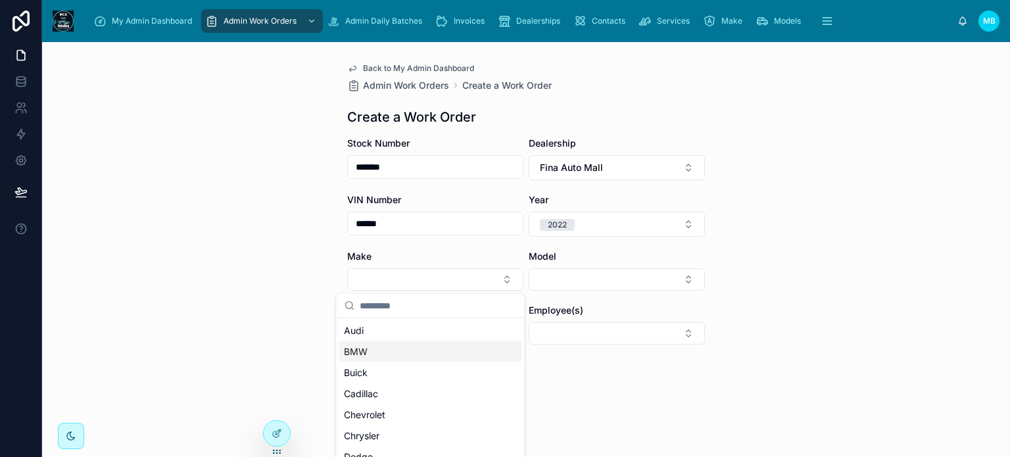
scroll to position [66, 0]
click at [377, 389] on span "Chevrolet" at bounding box center [364, 391] width 41 height 13
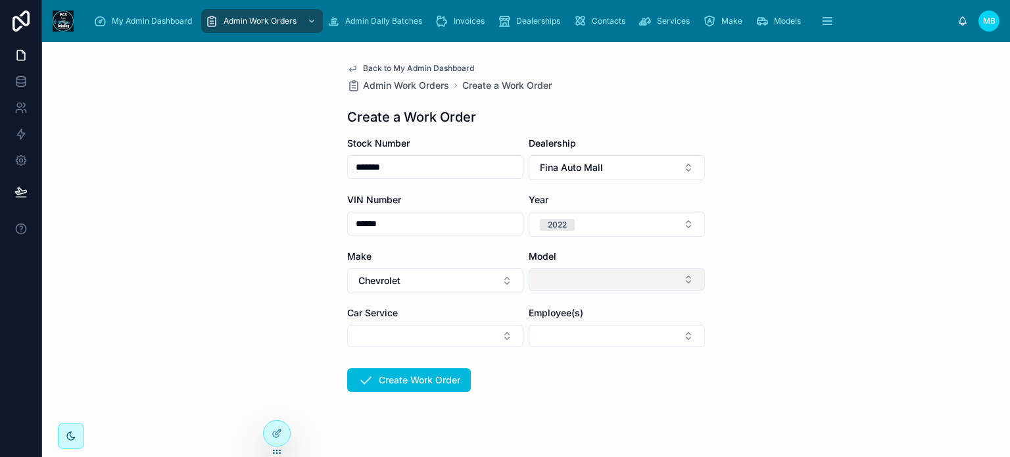
click at [601, 278] on button "Select Button" at bounding box center [616, 279] width 176 height 22
type input "***"
click at [553, 330] on span "Silverado" at bounding box center [545, 331] width 40 height 13
click at [536, 377] on form "Stock Number ******* Dealership Fina Auto Mall VIN Number ****** Year [DATE] Ma…" at bounding box center [526, 306] width 358 height 339
click at [426, 336] on button "Select Button" at bounding box center [435, 336] width 176 height 22
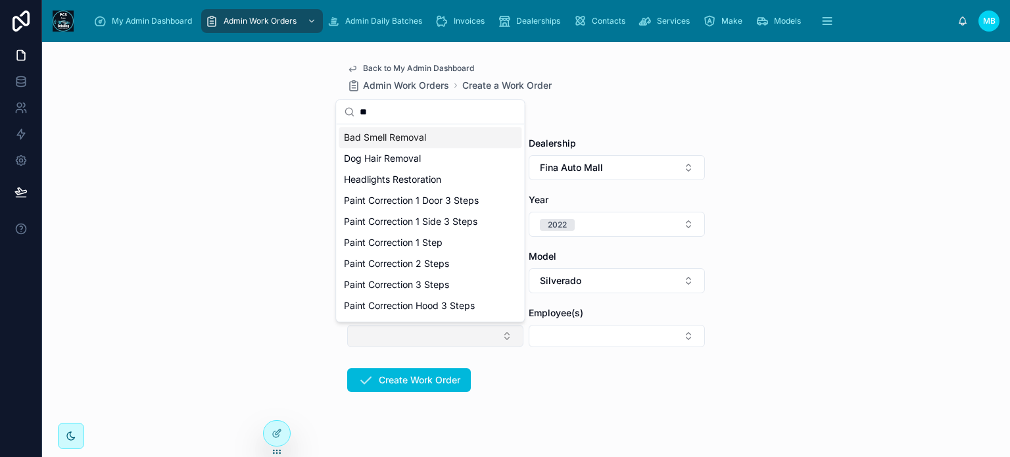
type input "*"
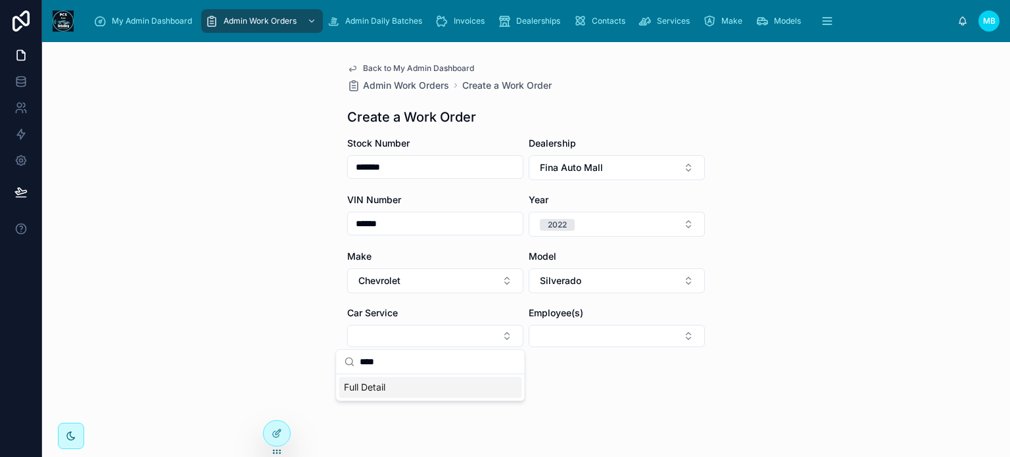
type input "****"
click at [371, 387] on span "Full Detail" at bounding box center [364, 387] width 41 height 13
click at [565, 369] on form "Stock Number ******* Dealership Fina Auto Mall VIN Number ****** Year [DATE] Ma…" at bounding box center [526, 308] width 358 height 343
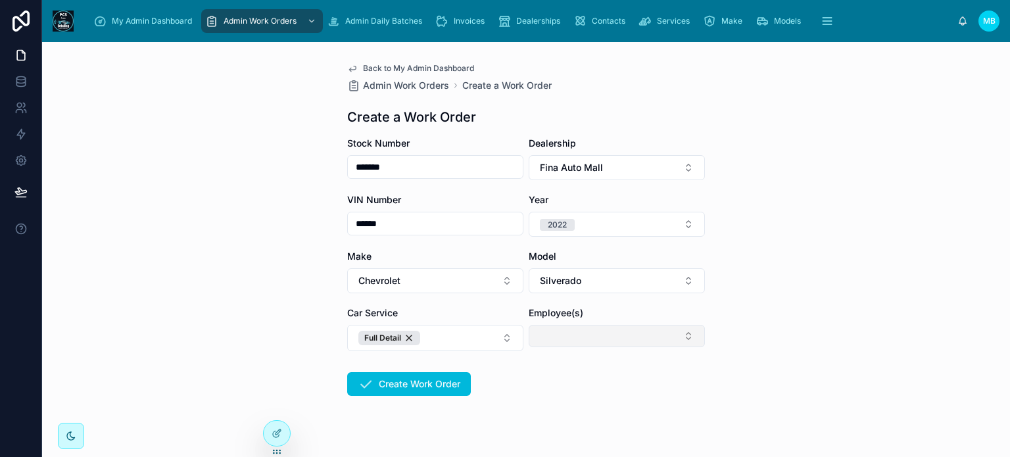
click at [567, 330] on button "Select Button" at bounding box center [616, 336] width 176 height 22
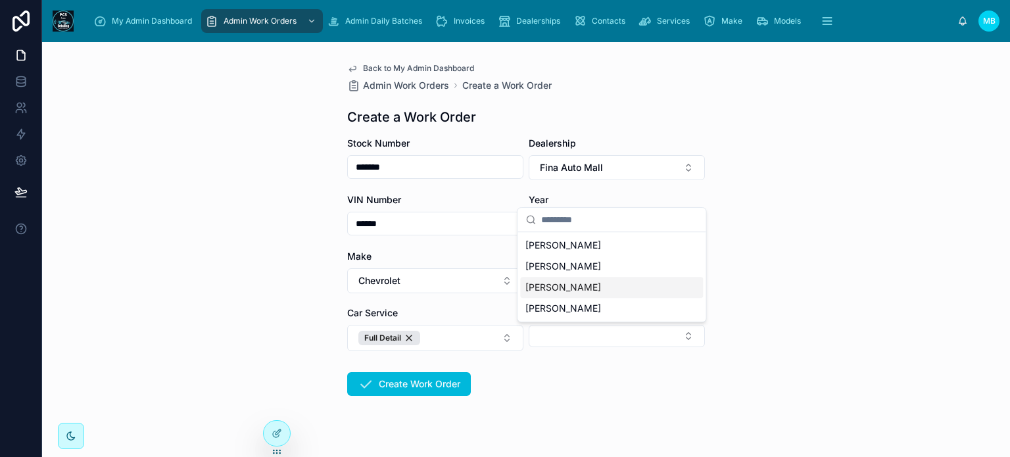
click at [555, 288] on span "[PERSON_NAME]" at bounding box center [563, 287] width 76 height 13
click at [577, 388] on div "My Admin Dashboard Admin Work Orders Admin Daily Batches Invoices Dealerships C…" at bounding box center [526, 228] width 968 height 457
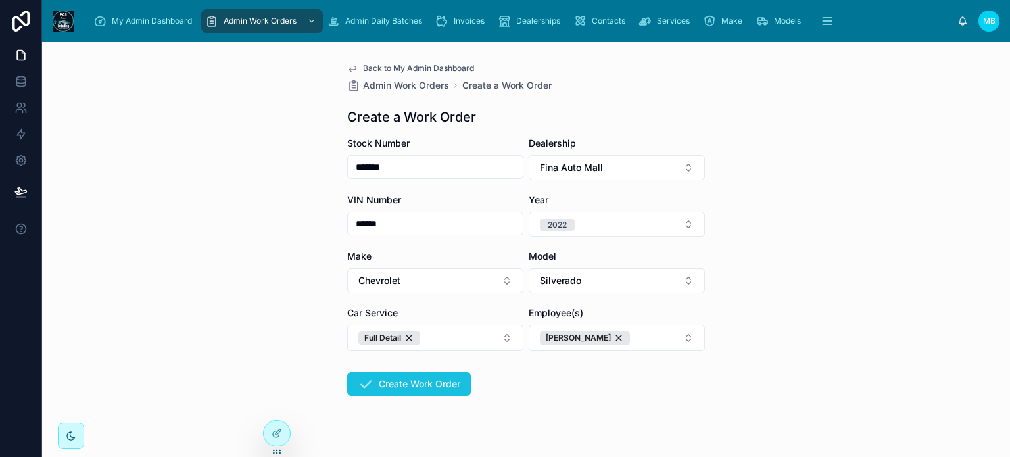
click at [392, 383] on button "Create Work Order" at bounding box center [409, 384] width 124 height 24
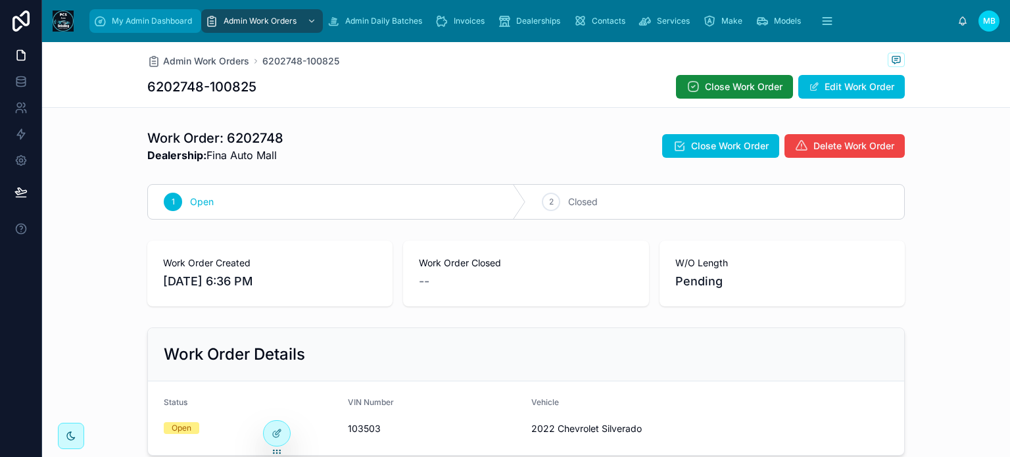
click at [136, 25] on span "My Admin Dashboard" at bounding box center [152, 21] width 80 height 11
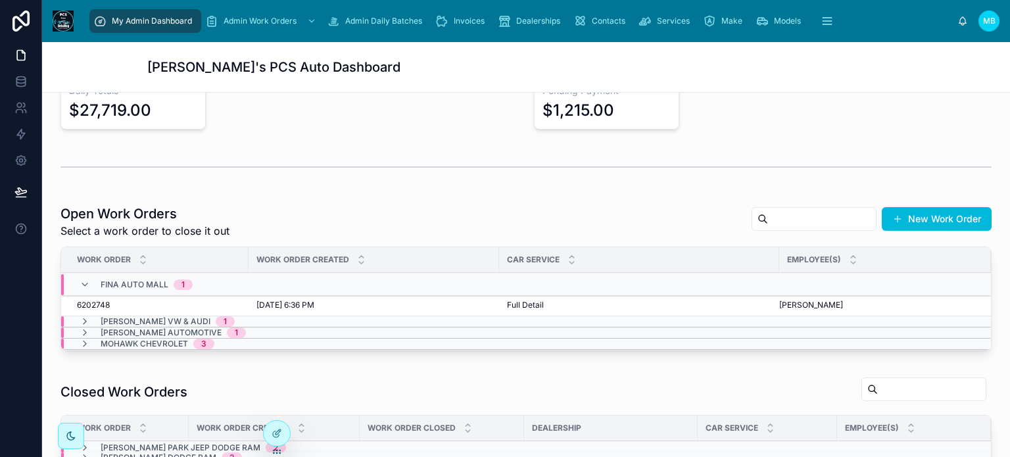
scroll to position [329, 0]
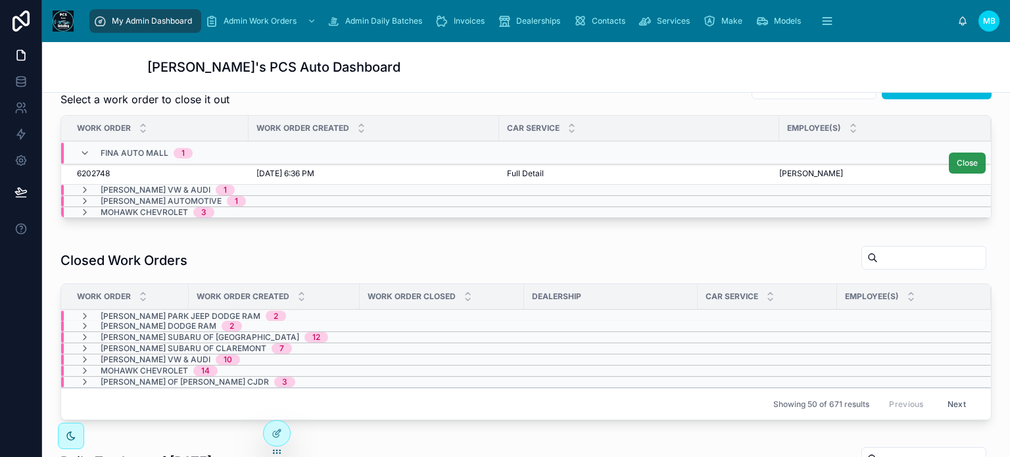
click at [956, 164] on span "Close" at bounding box center [966, 163] width 21 height 11
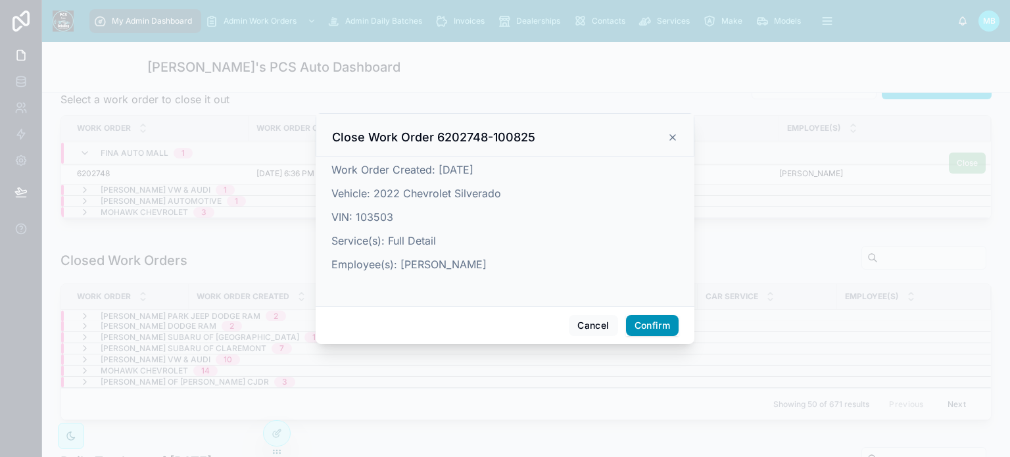
click at [655, 323] on button "Confirm" at bounding box center [652, 325] width 53 height 21
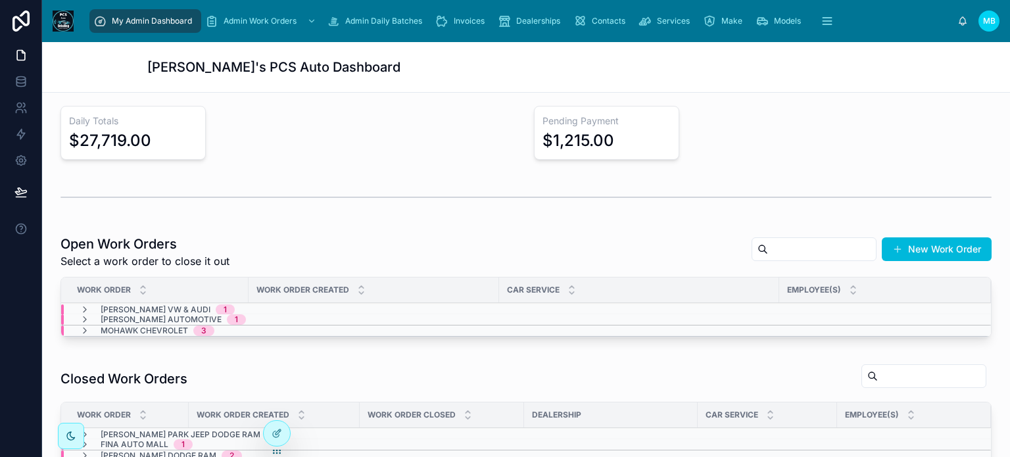
scroll to position [197, 0]
